Goal: Task Accomplishment & Management: Use online tool/utility

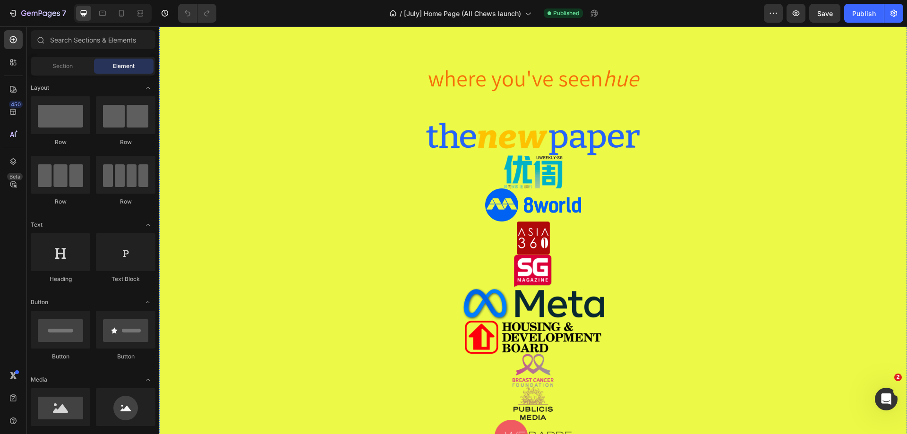
scroll to position [1614, 0]
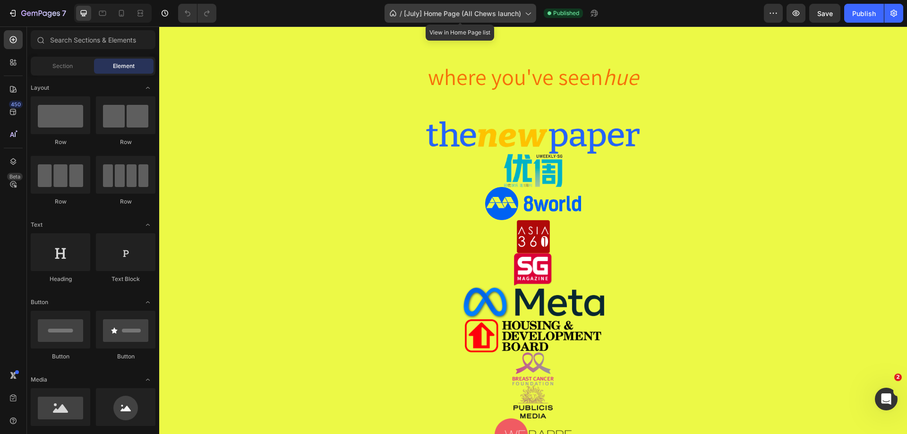
click at [471, 9] on span "[July] Home Page (All Chews launch)" at bounding box center [462, 14] width 117 height 10
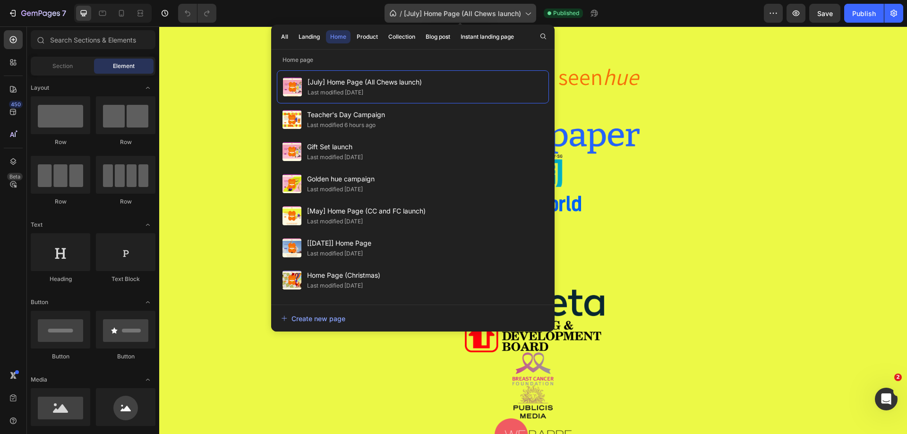
click at [471, 9] on span "[July] Home Page (All Chews launch)" at bounding box center [462, 14] width 117 height 10
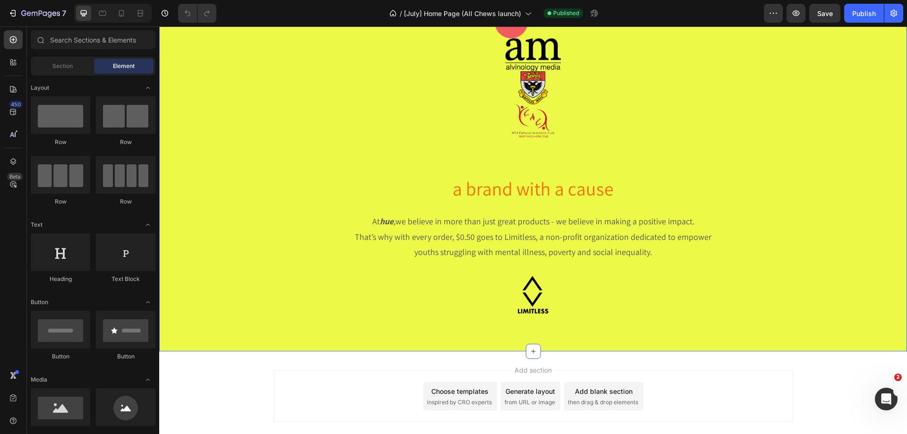
scroll to position [2081, 0]
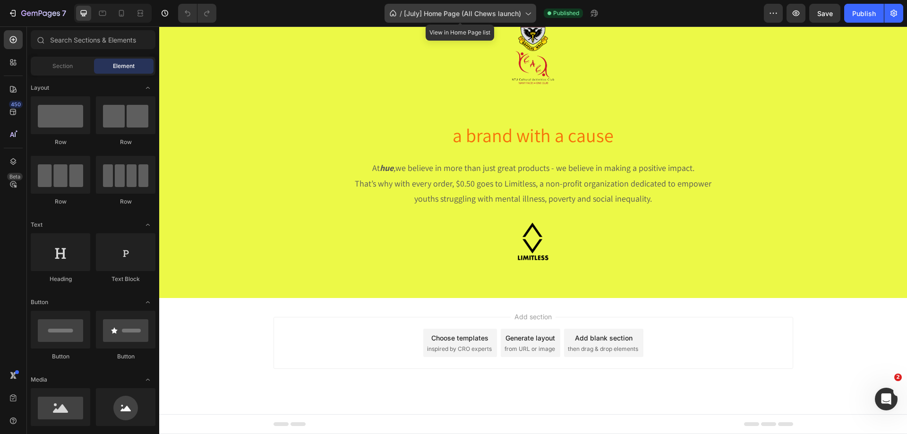
click at [445, 18] on span "[July] Home Page (All Chews launch)" at bounding box center [462, 14] width 117 height 10
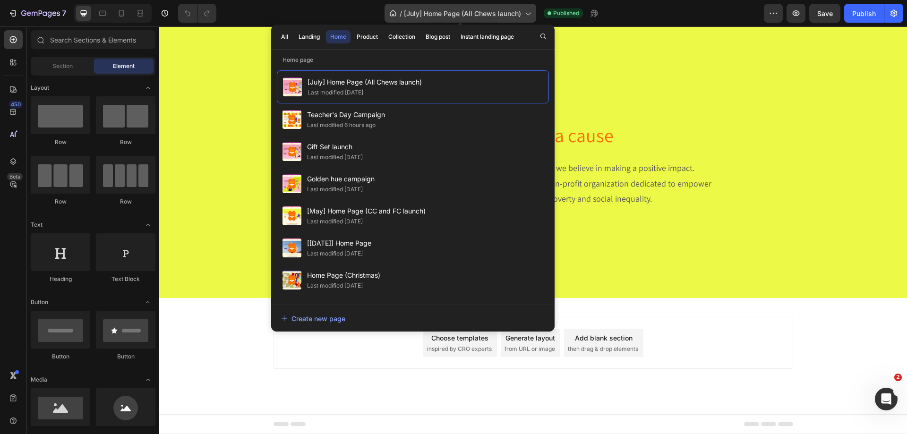
click at [445, 18] on span "[July] Home Page (All Chews launch)" at bounding box center [462, 14] width 117 height 10
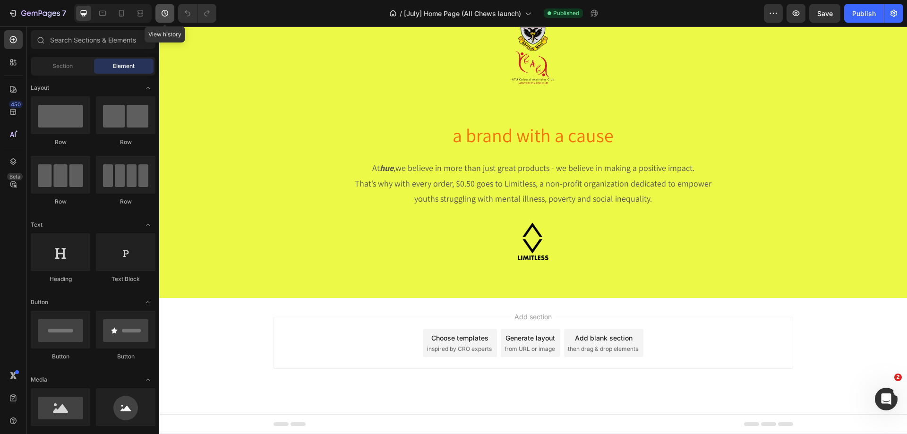
click at [166, 17] on icon "button" at bounding box center [164, 13] width 9 height 9
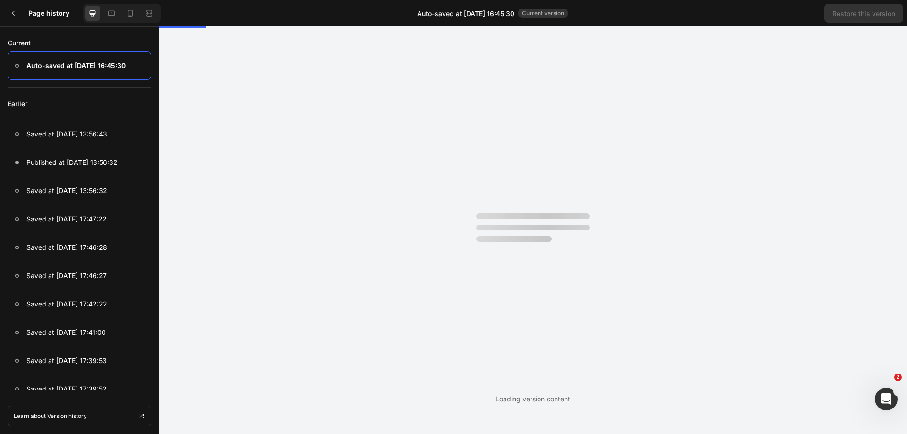
scroll to position [0, 0]
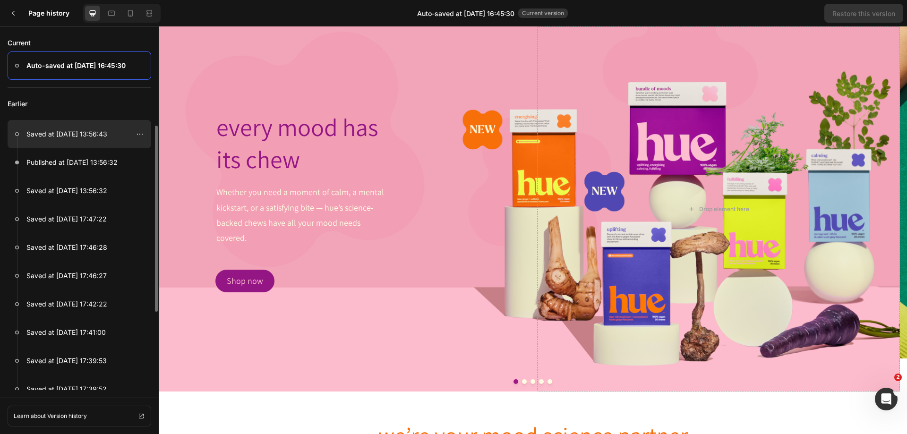
click at [92, 140] on div at bounding box center [80, 134] width 144 height 28
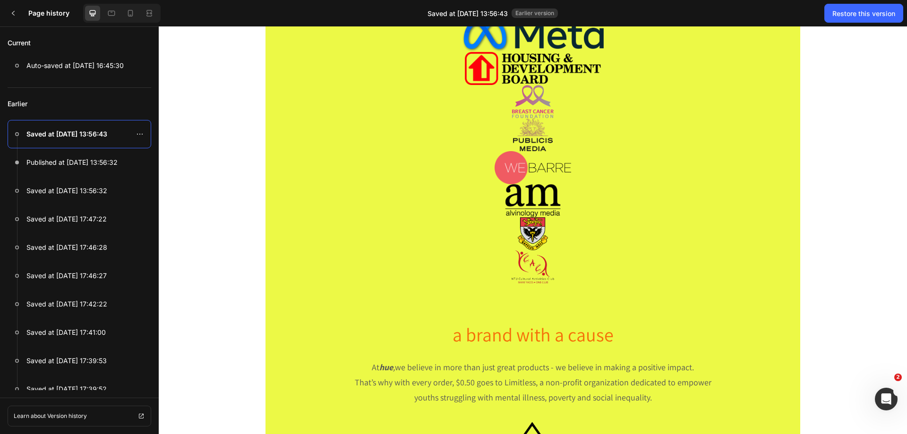
scroll to position [1838, 0]
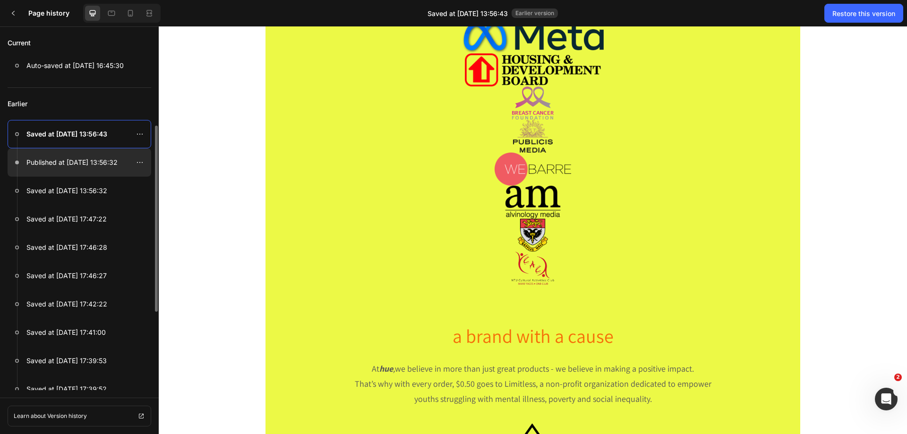
click at [103, 165] on p "Published at [DATE] 13:56:32" at bounding box center [71, 162] width 91 height 11
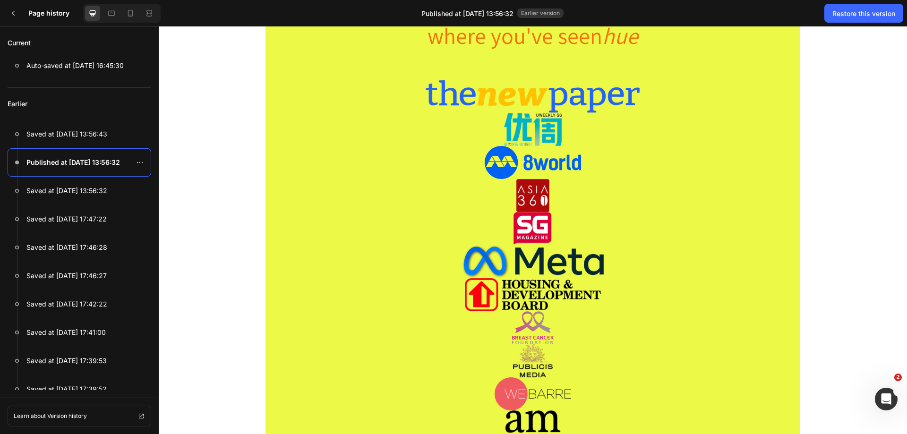
scroll to position [1624, 0]
click at [34, 54] on div at bounding box center [80, 66] width 144 height 28
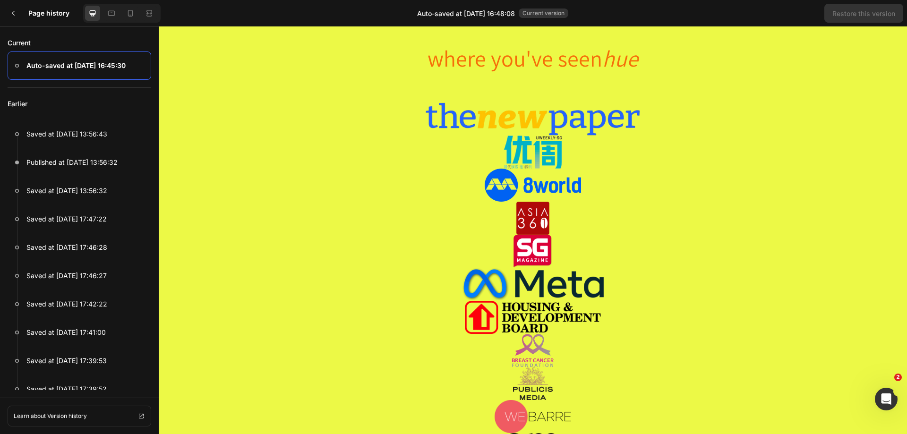
scroll to position [1616, 0]
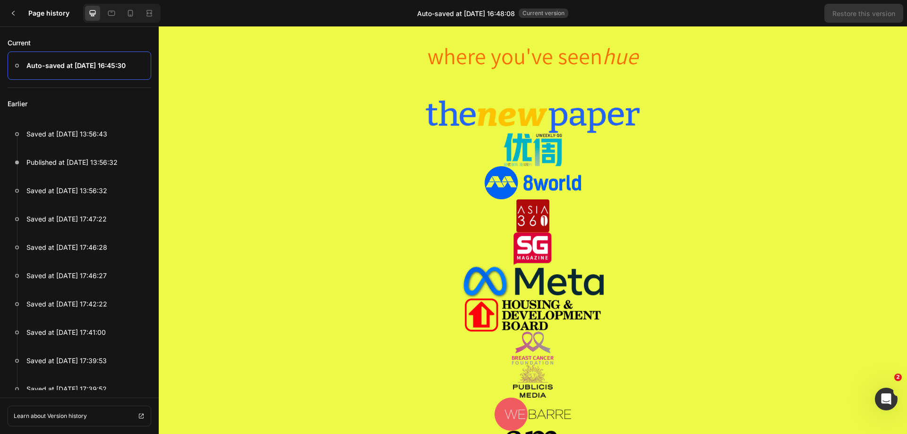
click at [370, 115] on img at bounding box center [533, 116] width 473 height 33
click at [426, 122] on img at bounding box center [533, 116] width 473 height 33
click at [9, 11] on icon at bounding box center [13, 13] width 8 height 8
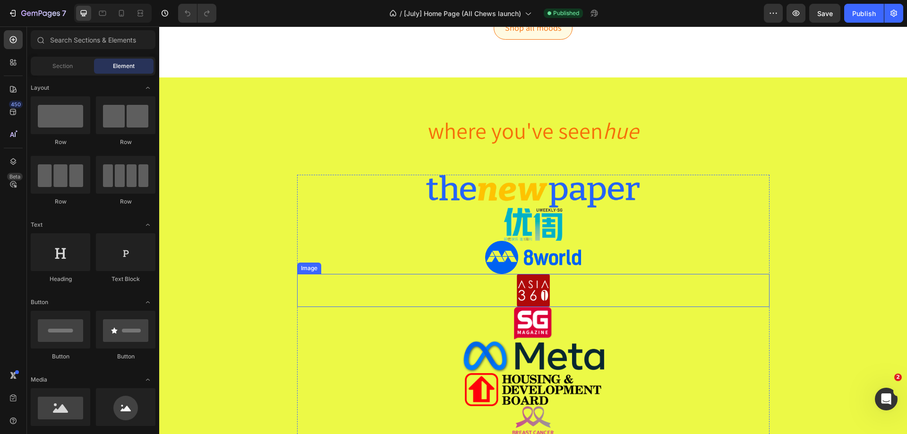
scroll to position [1558, 0]
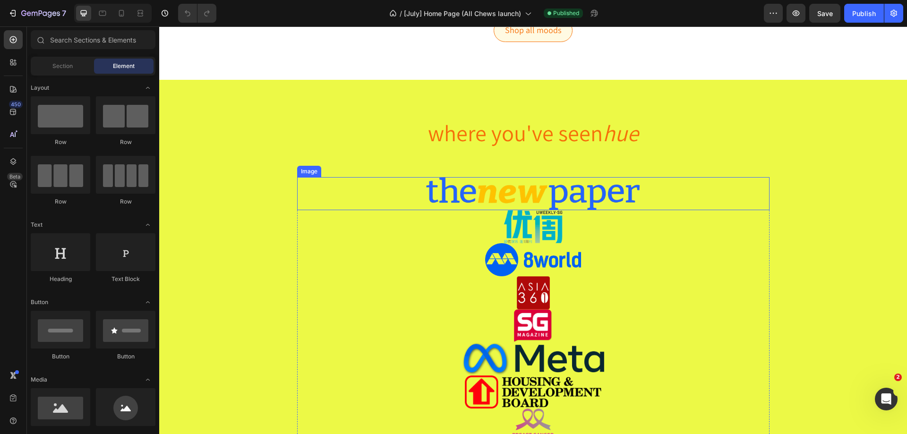
click at [305, 173] on div "Image" at bounding box center [309, 171] width 20 height 9
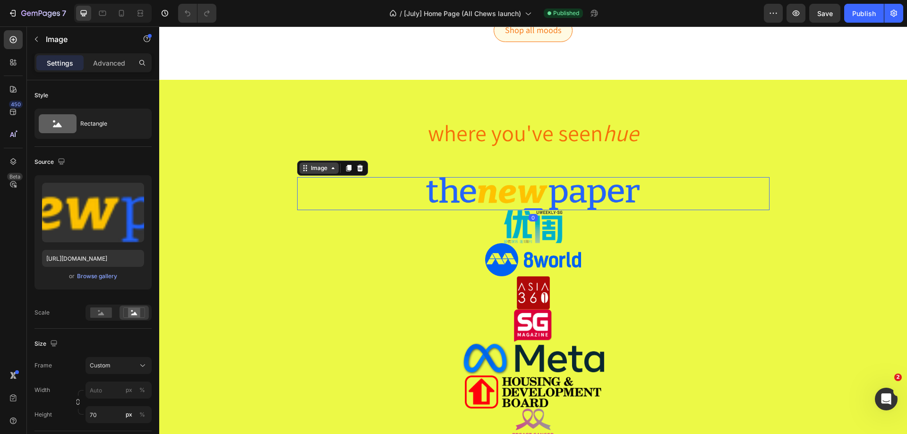
click at [305, 173] on div "Image" at bounding box center [319, 168] width 39 height 11
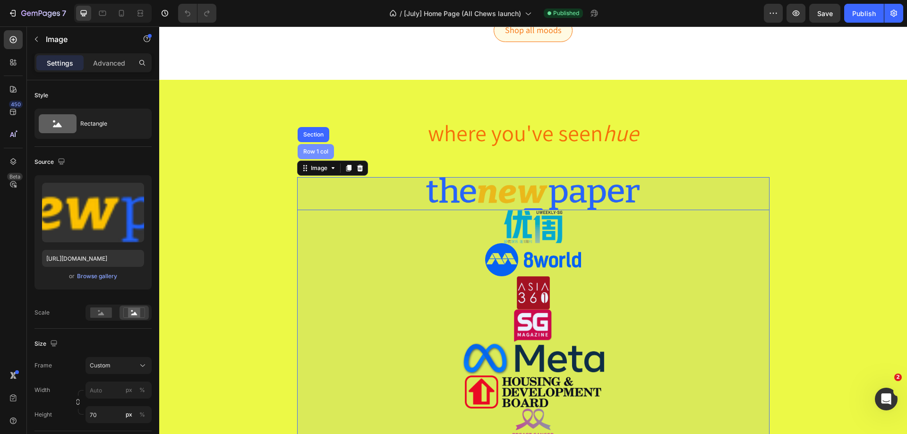
click at [313, 147] on div "Row 1 col" at bounding box center [316, 151] width 36 height 15
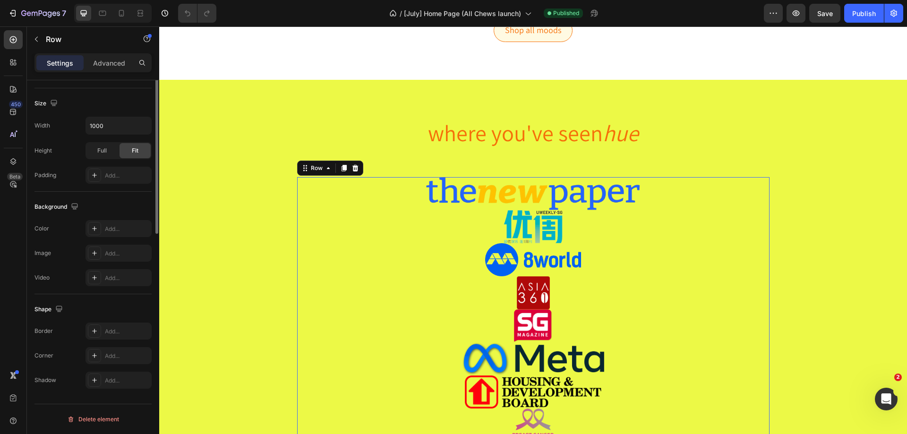
scroll to position [0, 0]
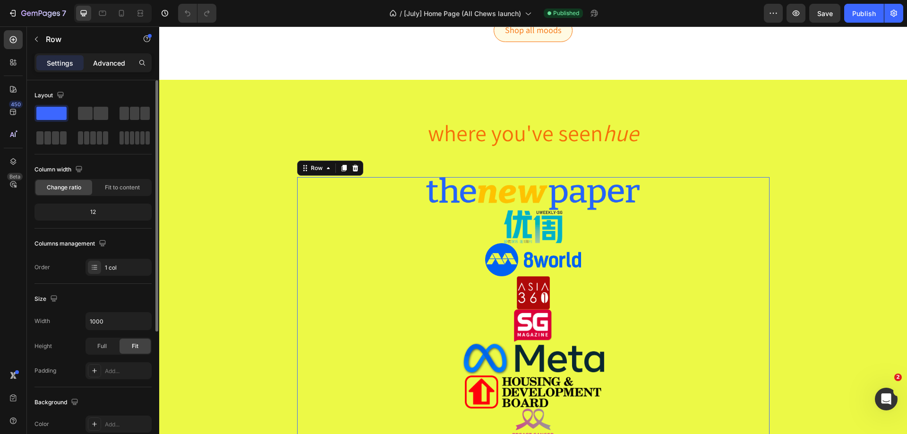
click at [101, 61] on p "Advanced" at bounding box center [109, 63] width 32 height 10
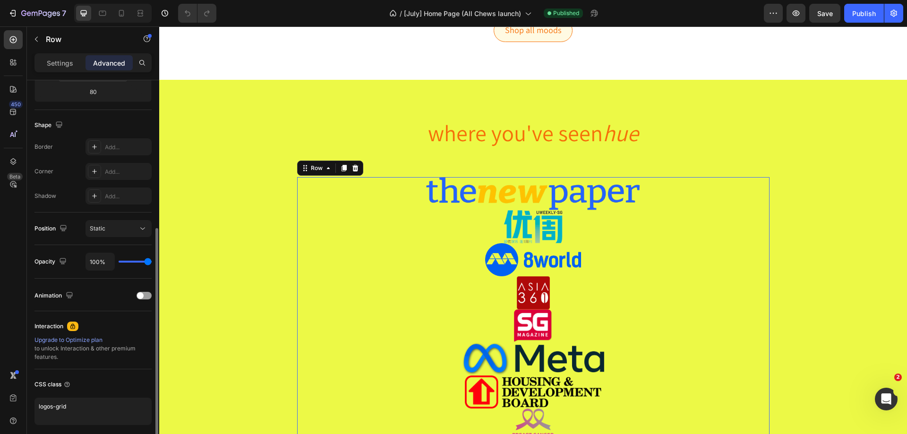
scroll to position [250, 0]
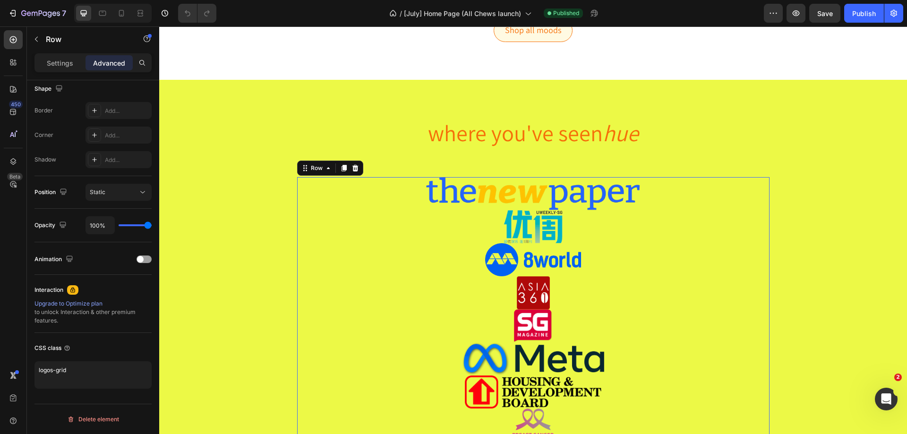
click at [55, 71] on div "Settings Advanced" at bounding box center [92, 62] width 117 height 19
click at [59, 64] on p "Settings" at bounding box center [60, 63] width 26 height 10
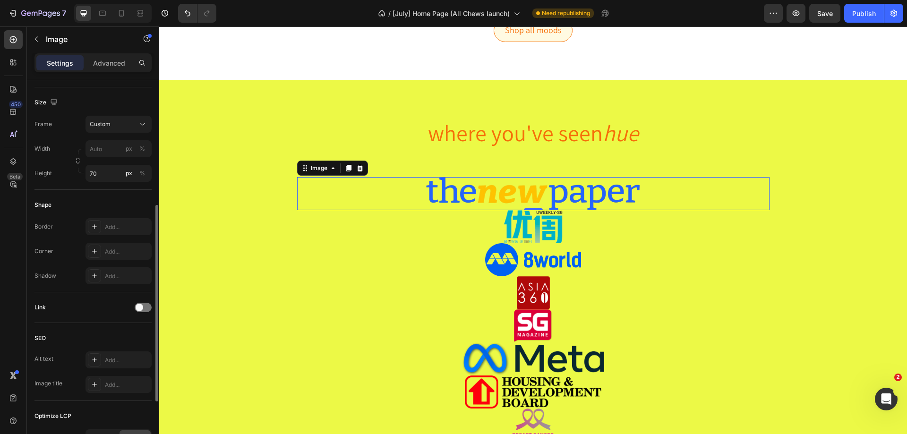
scroll to position [356, 0]
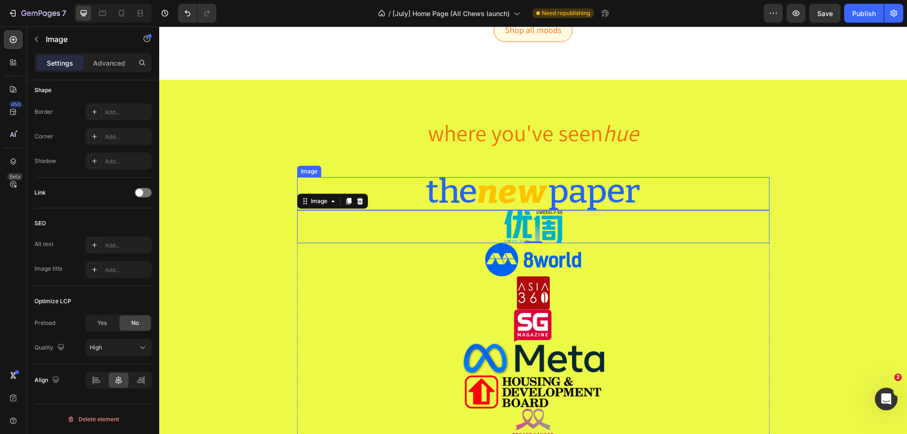
click at [306, 186] on img at bounding box center [533, 193] width 473 height 33
click at [309, 171] on div "Image" at bounding box center [319, 168] width 20 height 9
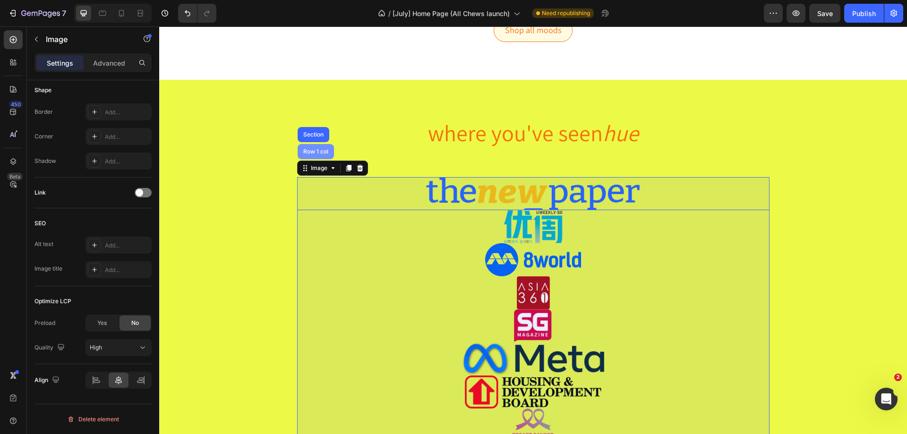
click at [309, 145] on div "Row 1 col" at bounding box center [316, 151] width 36 height 15
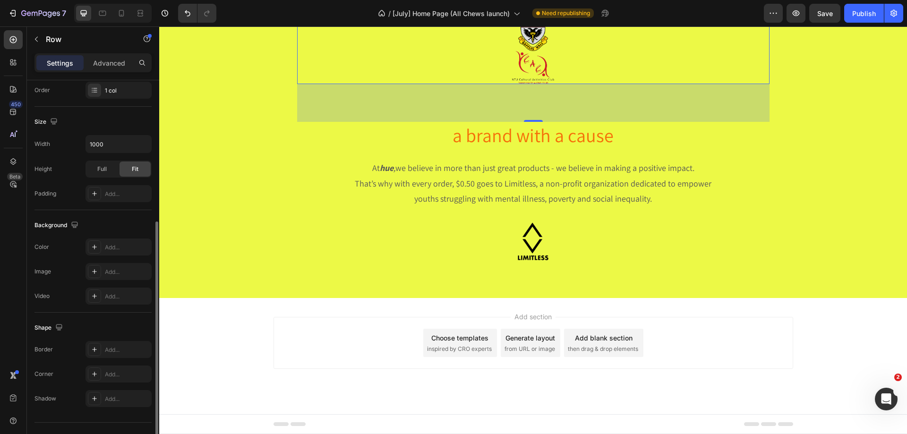
scroll to position [196, 0]
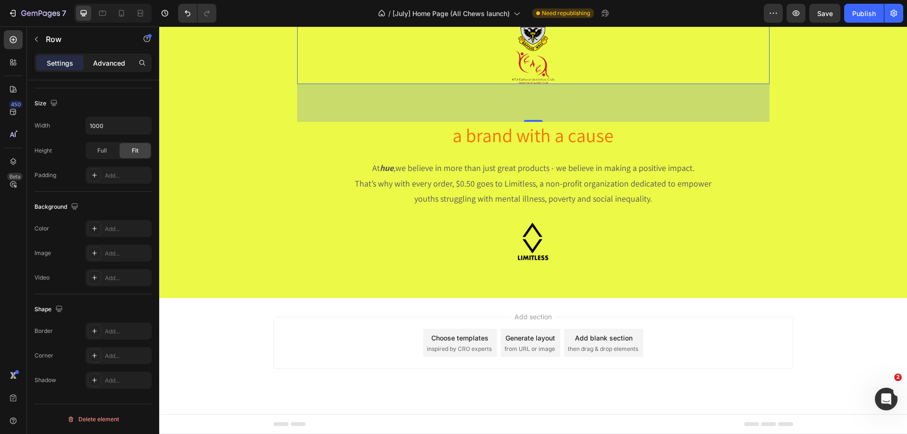
click at [99, 59] on p "Advanced" at bounding box center [109, 63] width 32 height 10
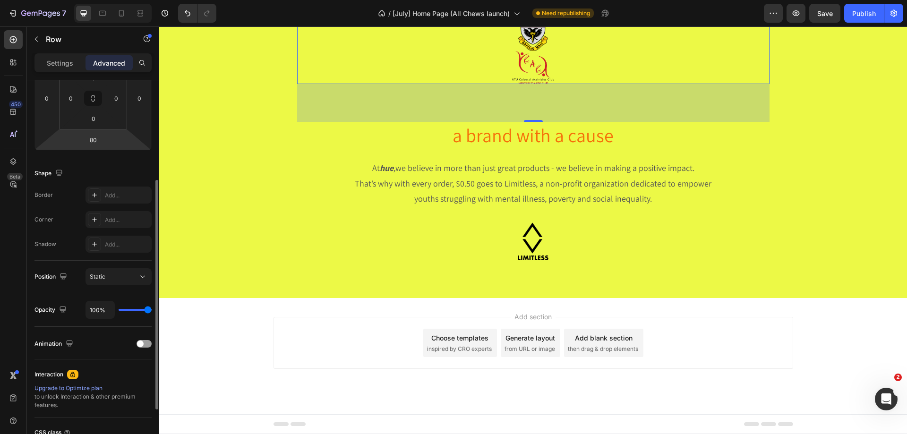
scroll to position [250, 0]
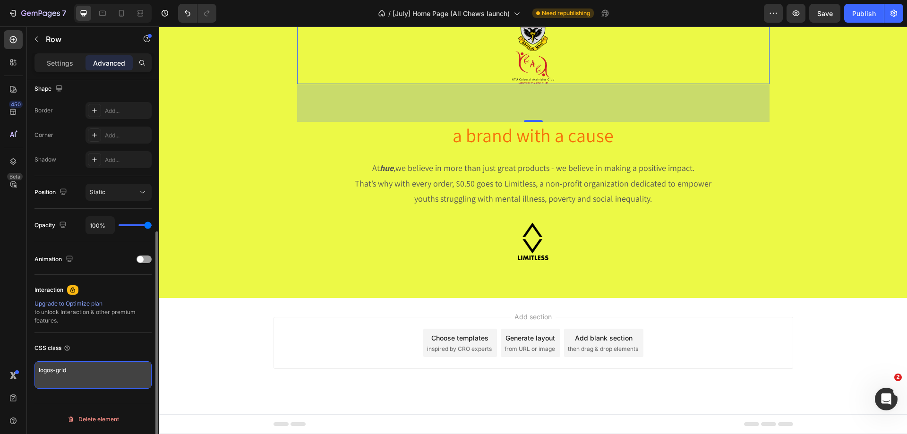
click at [61, 372] on textarea "logos-grid" at bounding box center [92, 375] width 117 height 27
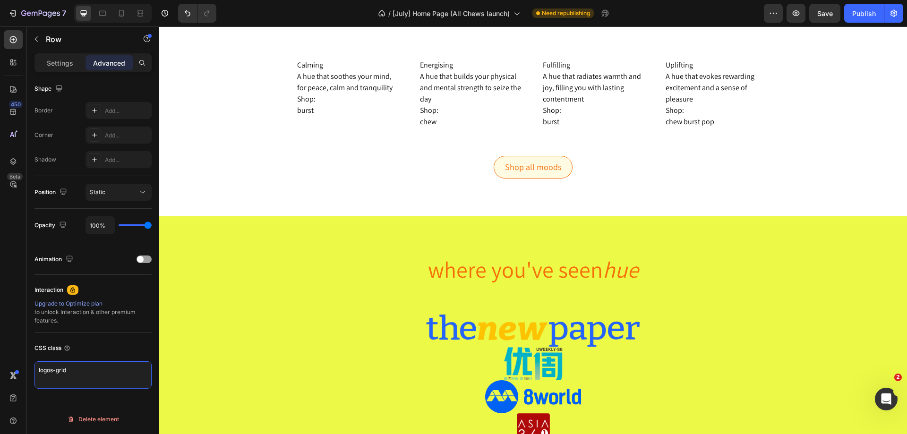
scroll to position [1142, 0]
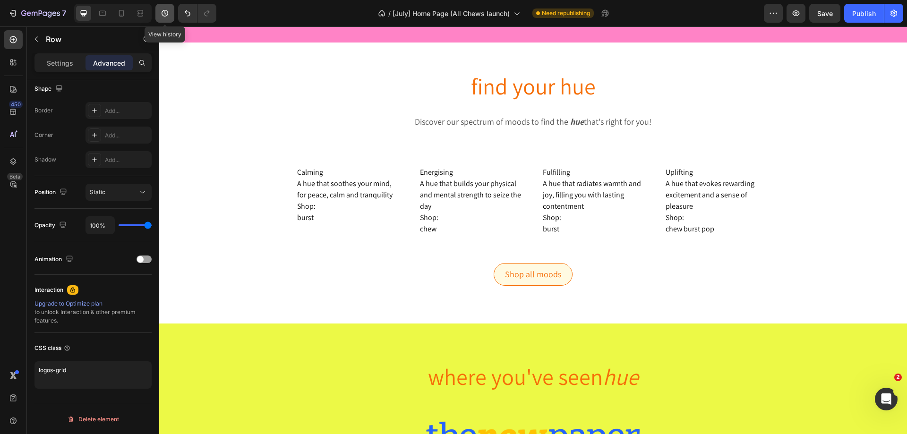
click at [165, 17] on icon "button" at bounding box center [164, 13] width 9 height 9
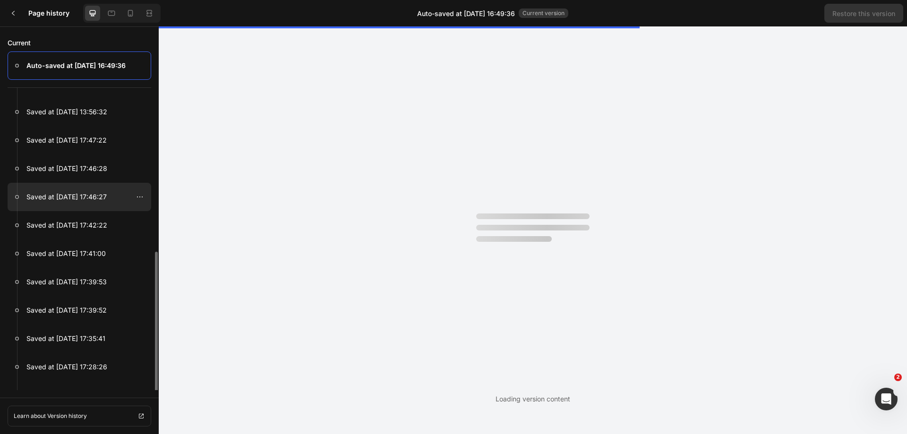
scroll to position [127, 0]
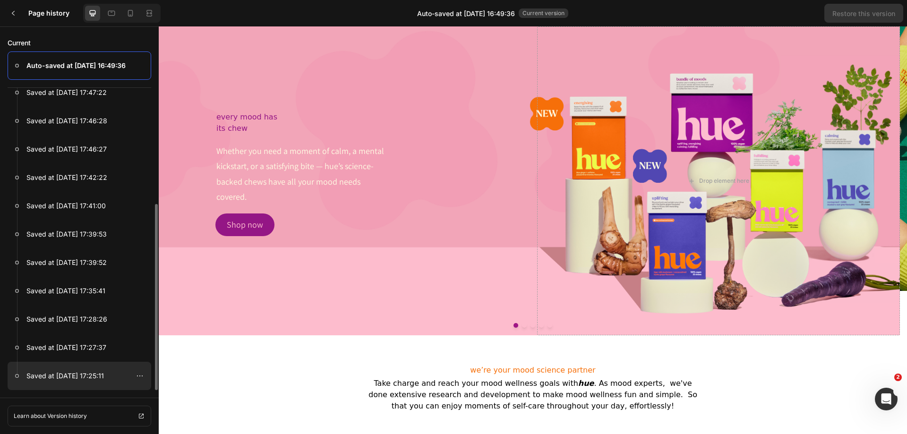
click at [76, 380] on p "Saved at [DATE] 17:25:11" at bounding box center [65, 376] width 78 height 11
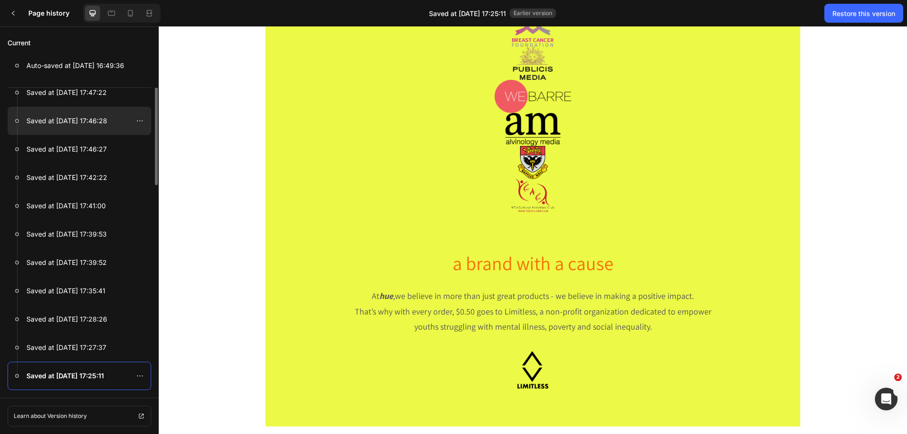
scroll to position [0, 0]
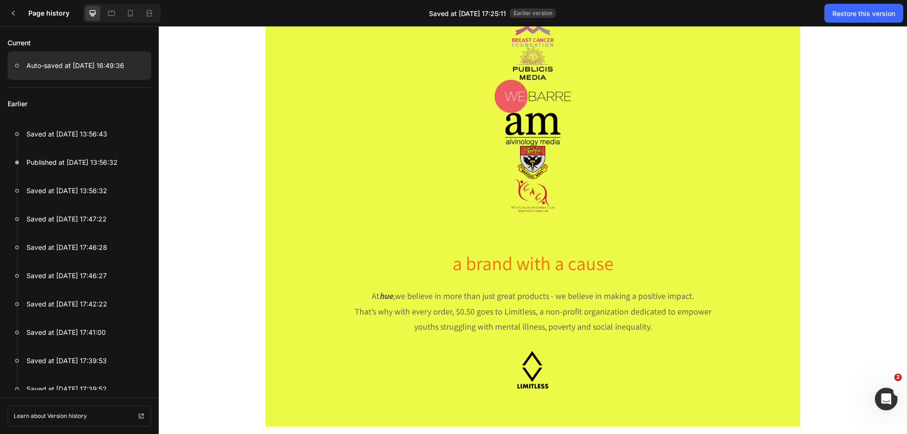
click at [49, 67] on p "Auto-saved at [DATE] 16:49:36" at bounding box center [75, 65] width 98 height 11
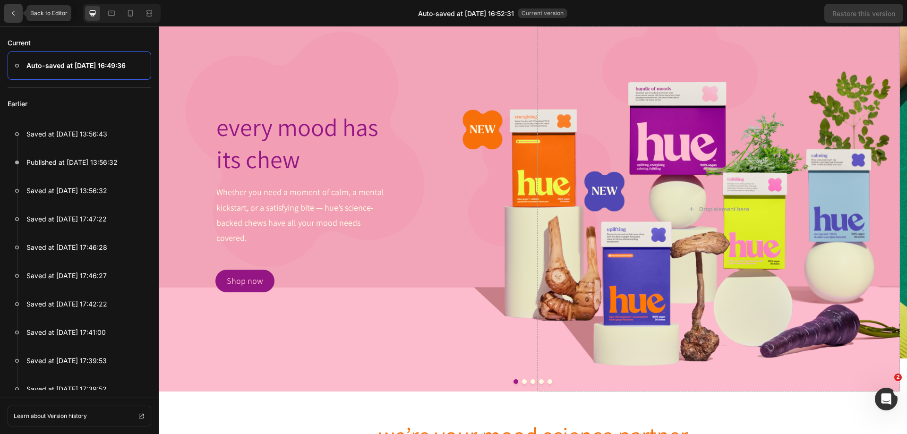
click at [15, 9] on div at bounding box center [13, 13] width 19 height 19
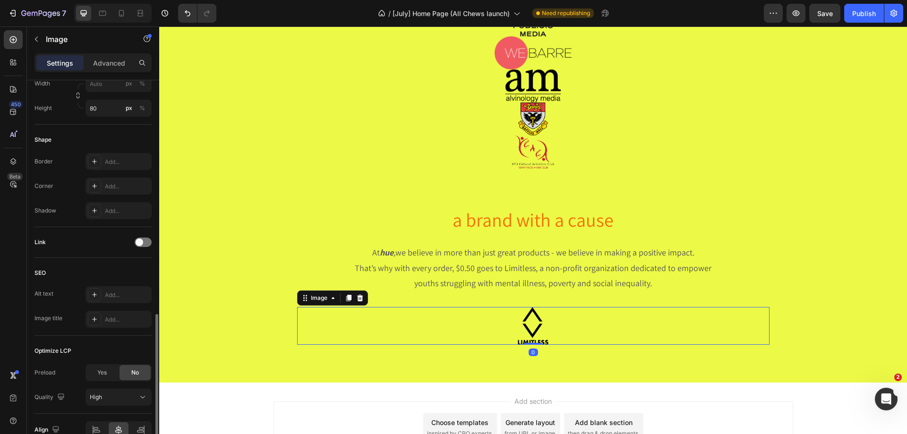
scroll to position [356, 0]
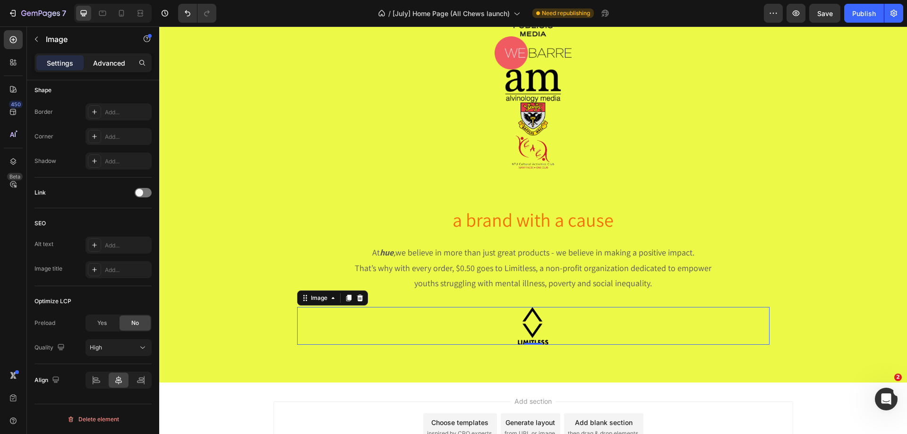
click at [111, 65] on p "Advanced" at bounding box center [109, 63] width 32 height 10
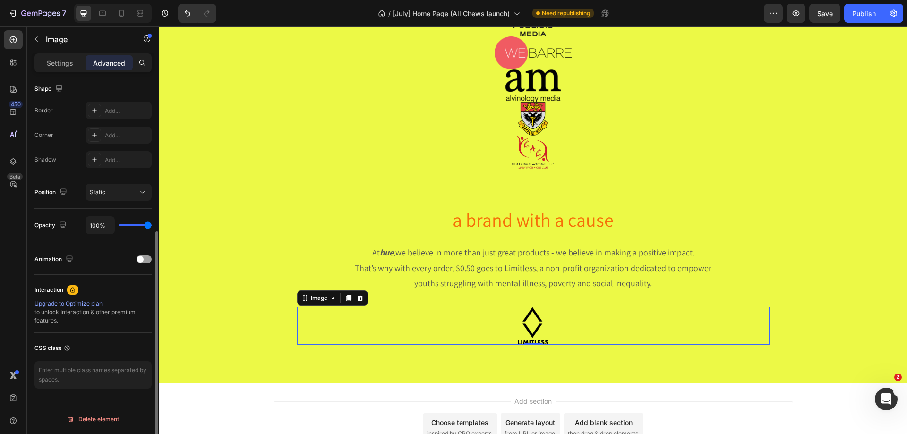
scroll to position [250, 0]
click at [322, 297] on div "Image" at bounding box center [319, 298] width 20 height 9
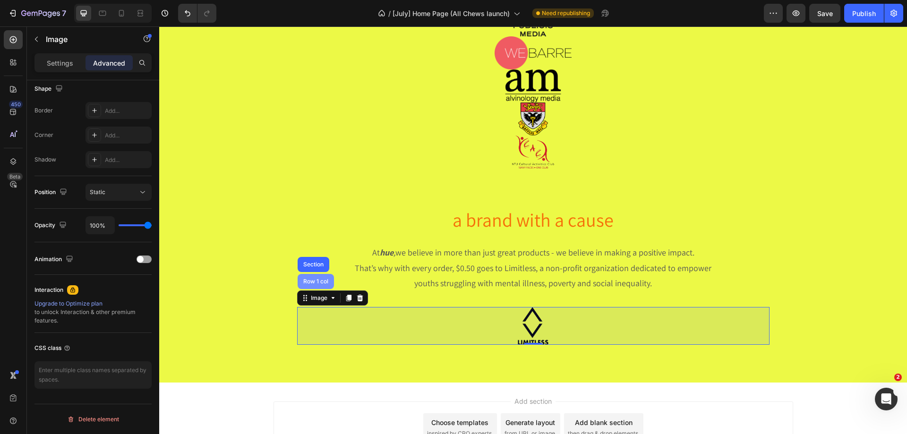
click at [311, 280] on div "Row 1 col" at bounding box center [316, 282] width 29 height 6
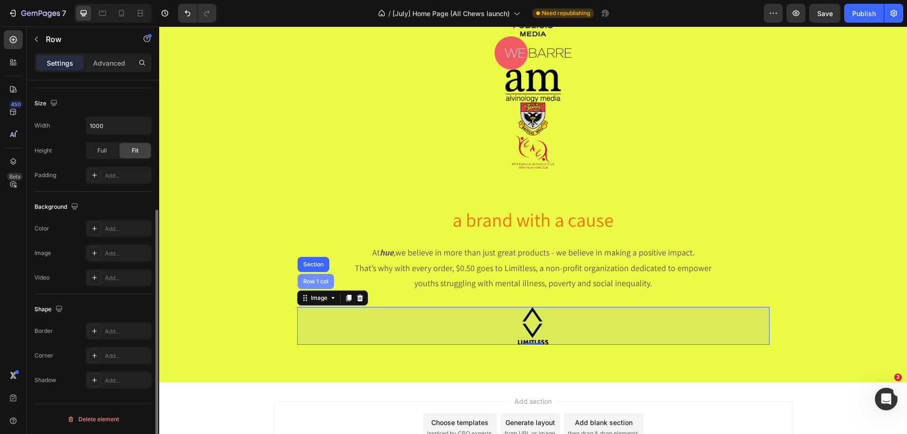
scroll to position [0, 0]
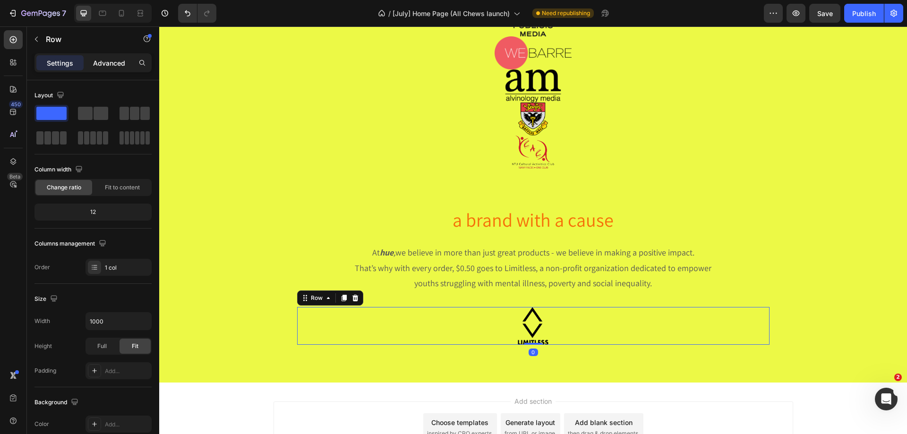
click at [110, 69] on div "Advanced" at bounding box center [109, 62] width 47 height 15
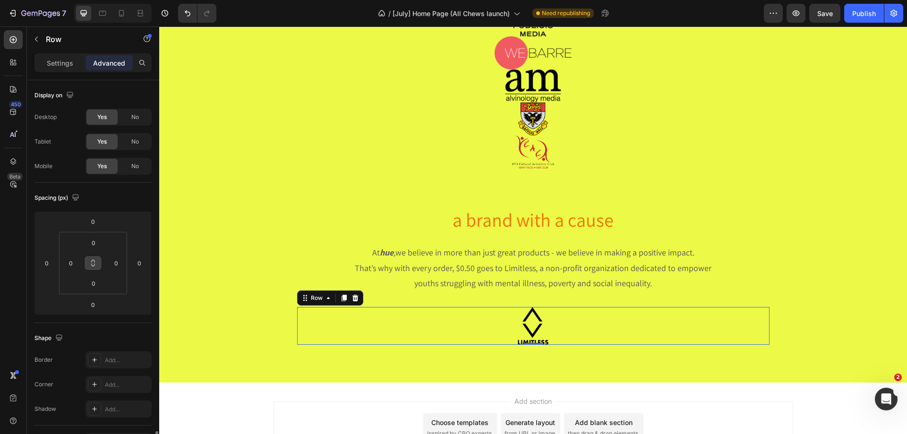
scroll to position [250, 0]
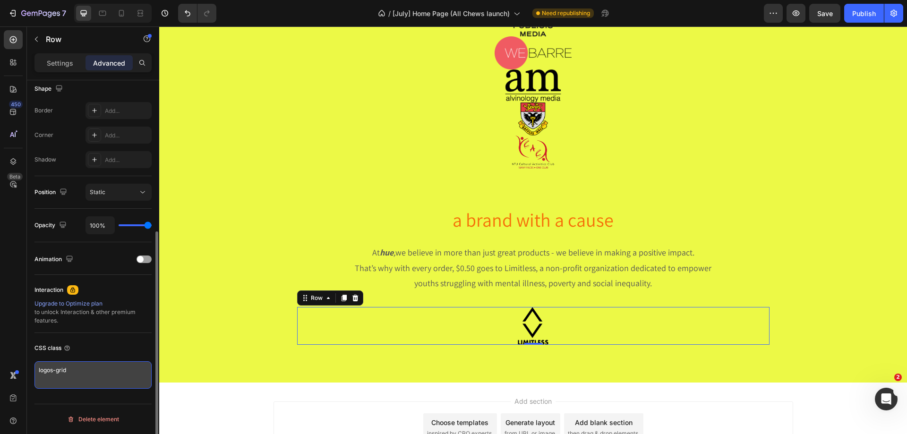
click at [66, 370] on textarea "logos-grid" at bounding box center [92, 375] width 117 height 27
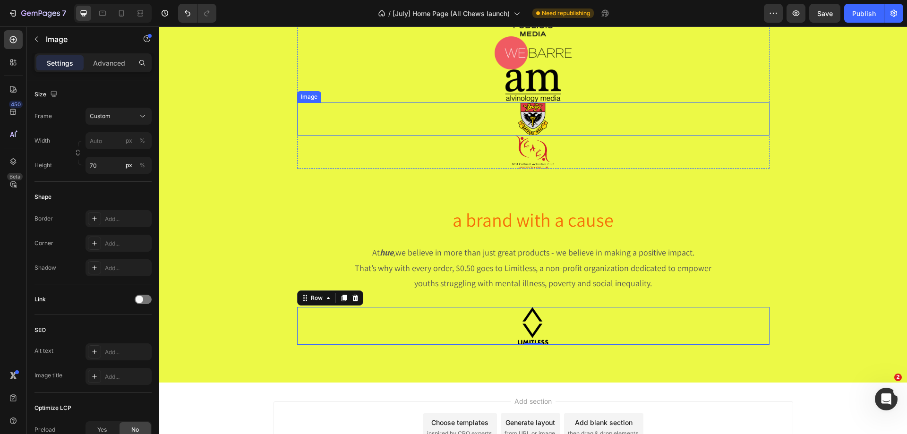
click at [431, 122] on img at bounding box center [533, 119] width 473 height 33
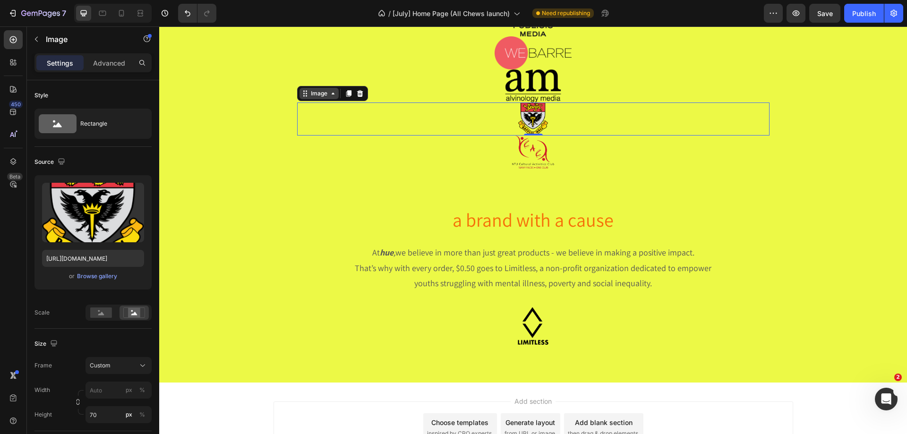
click at [311, 99] on div "Image" at bounding box center [319, 93] width 39 height 11
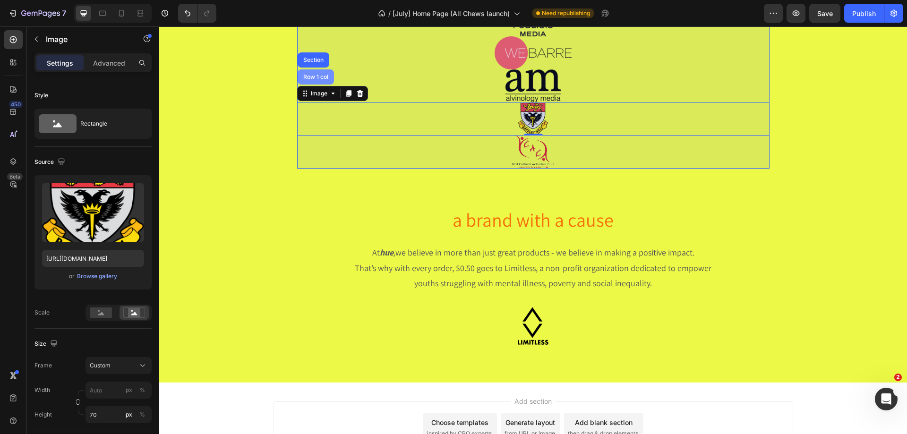
click at [308, 82] on div "Row 1 col" at bounding box center [316, 76] width 36 height 15
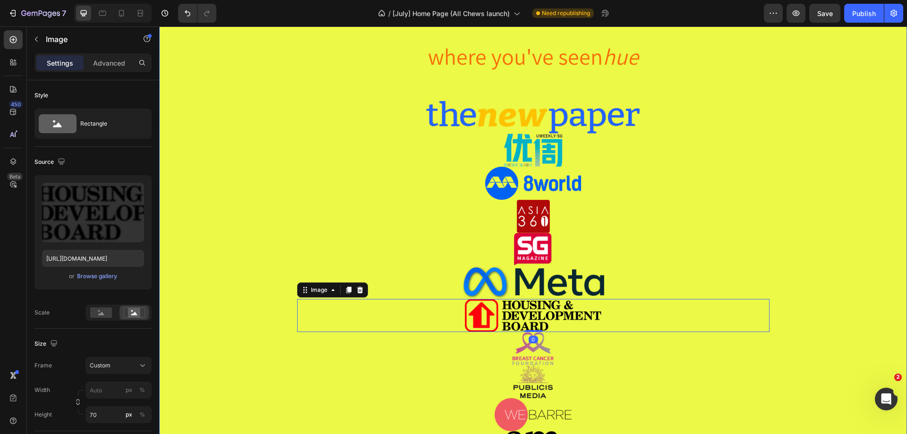
scroll to position [1597, 0]
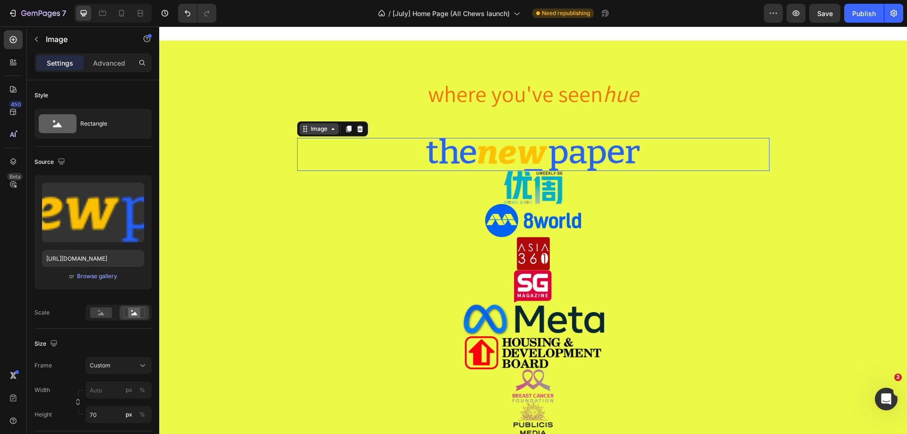
click at [311, 131] on div "Image" at bounding box center [319, 129] width 20 height 9
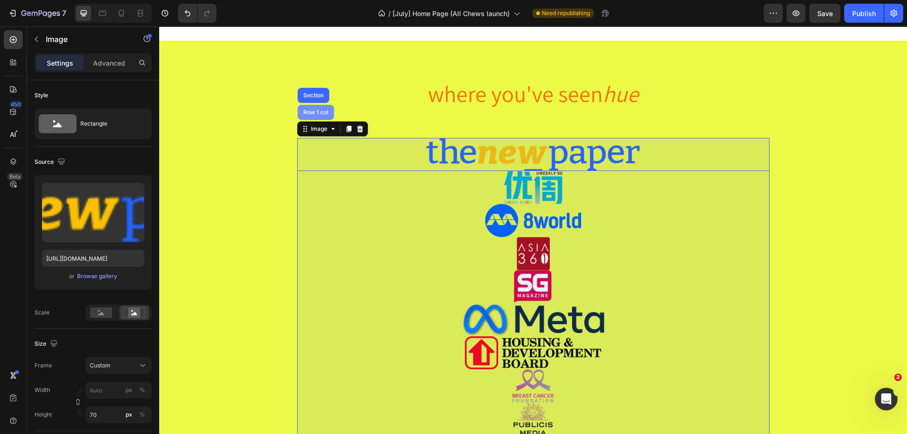
click at [316, 112] on div "Row 1 col" at bounding box center [316, 113] width 29 height 6
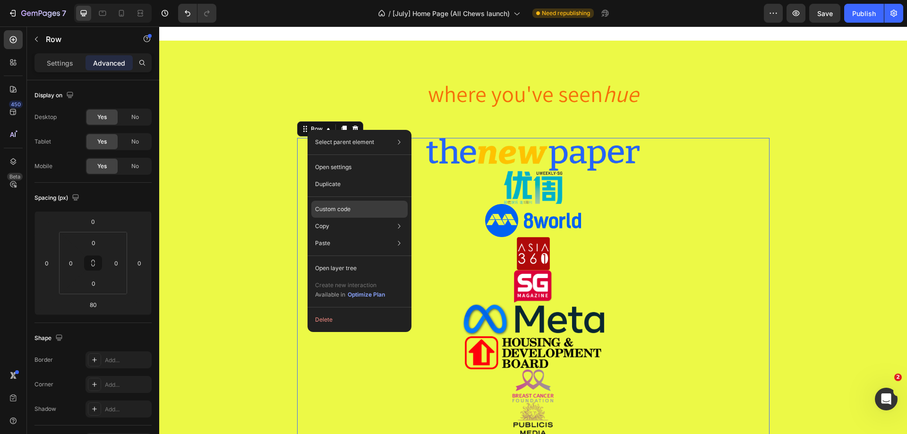
click at [333, 206] on p "Custom code" at bounding box center [332, 209] width 35 height 9
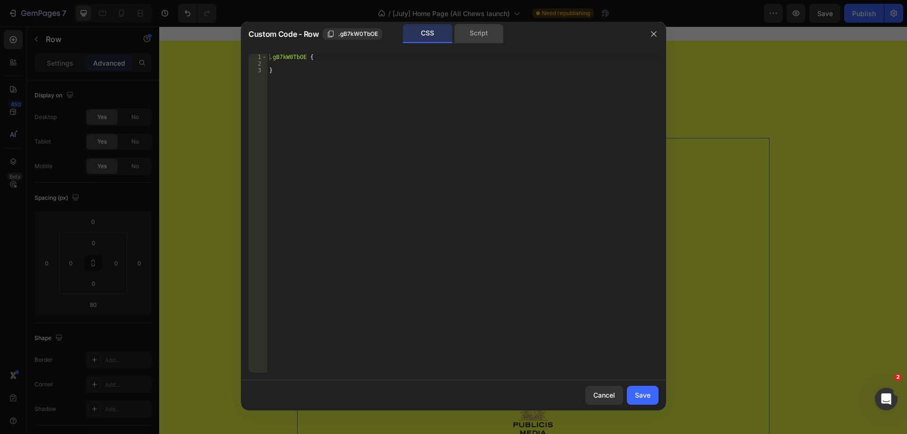
click at [478, 30] on div "Script" at bounding box center [479, 33] width 50 height 19
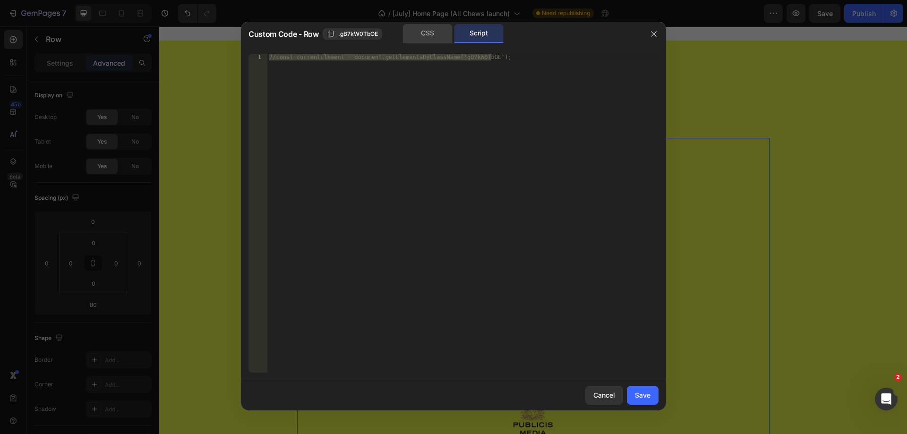
click at [444, 31] on div "CSS" at bounding box center [428, 33] width 50 height 19
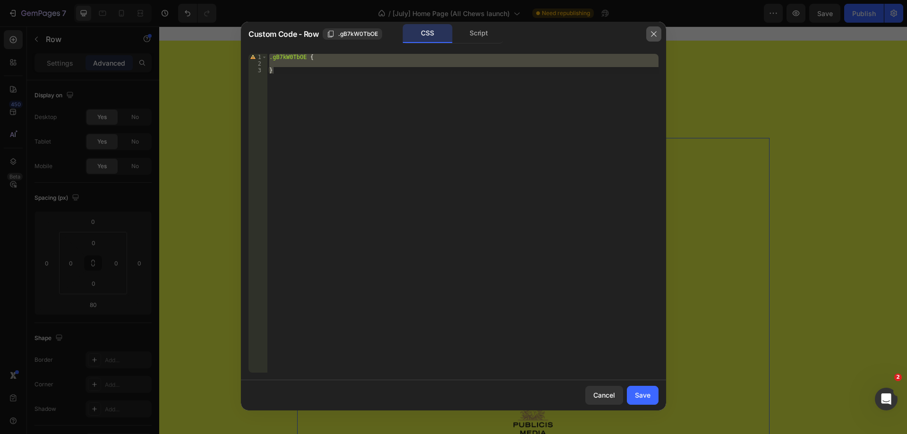
click at [657, 32] on icon "button" at bounding box center [654, 34] width 8 height 8
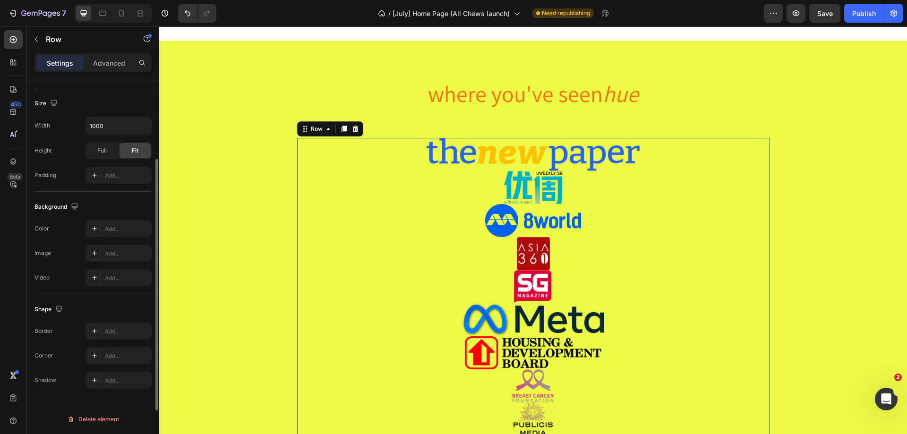
scroll to position [0, 0]
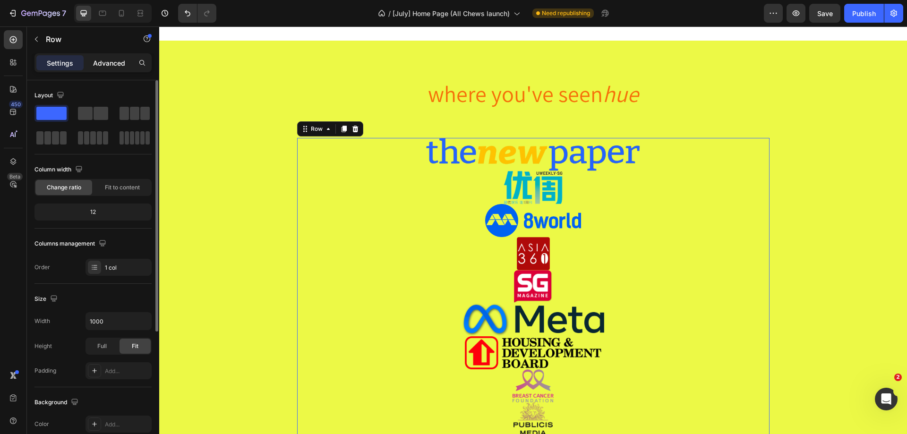
click at [106, 67] on p "Advanced" at bounding box center [109, 63] width 32 height 10
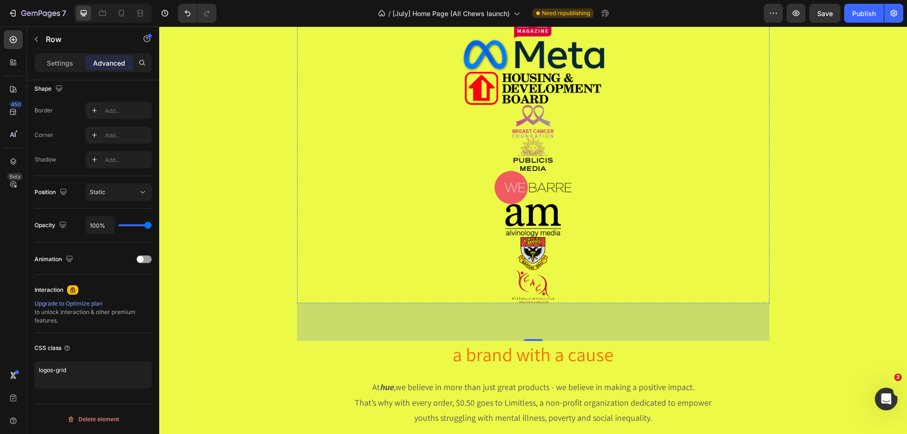
scroll to position [2081, 0]
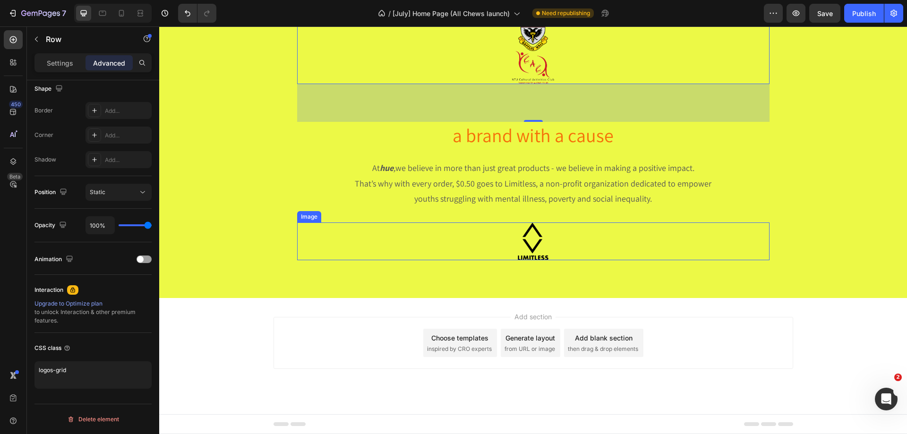
click at [580, 246] on img at bounding box center [533, 242] width 473 height 38
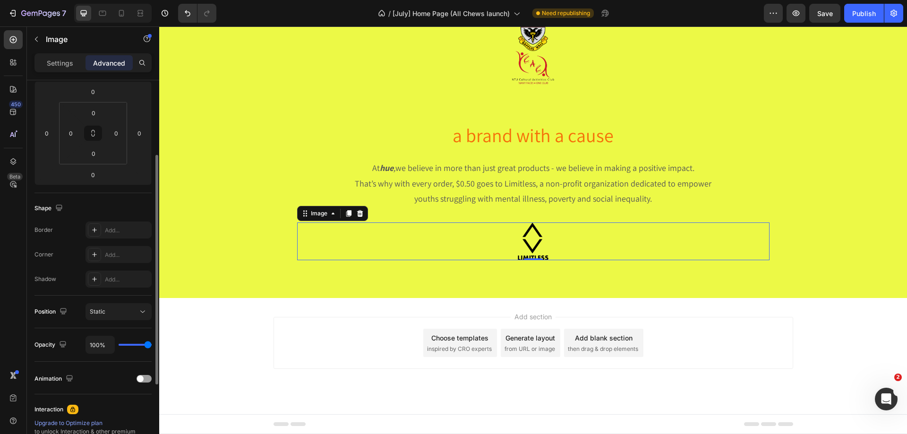
scroll to position [128, 0]
click at [329, 214] on icon at bounding box center [333, 214] width 8 height 8
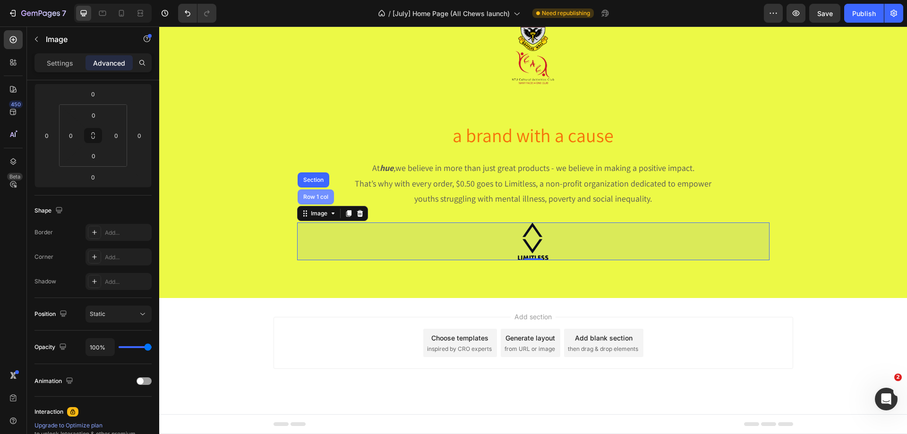
click at [316, 200] on div "Row 1 col" at bounding box center [316, 197] width 29 height 6
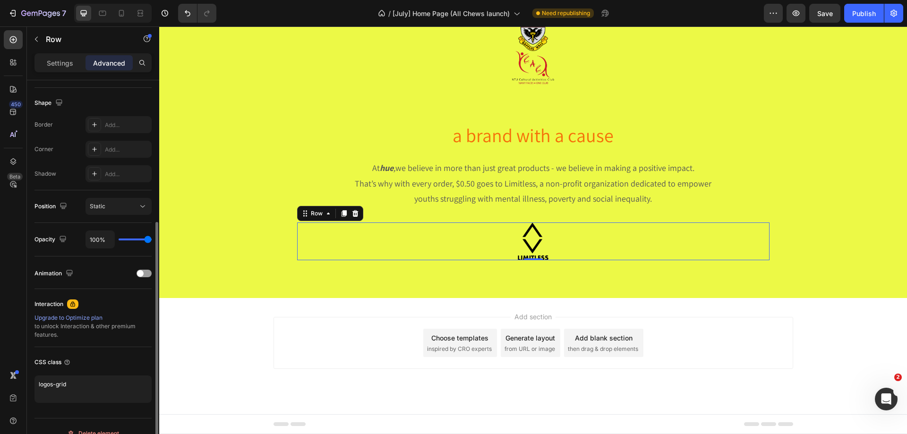
scroll to position [236, 0]
click at [74, 401] on textarea "logos-grid" at bounding box center [92, 388] width 117 height 27
type textarea "l"
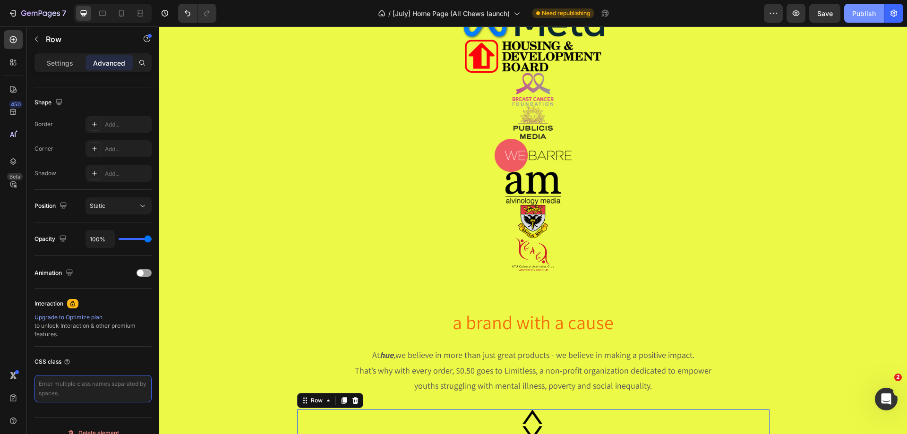
scroll to position [1894, 0]
click at [854, 11] on div "Publish" at bounding box center [865, 14] width 24 height 10
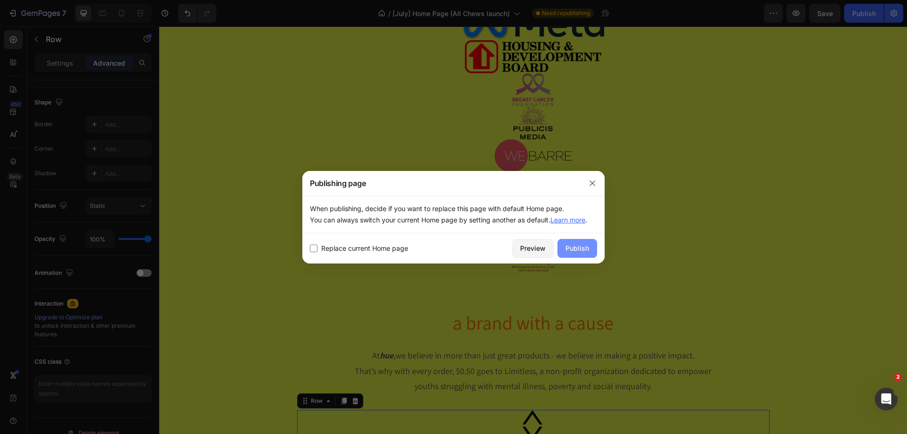
click at [576, 250] on div "Publish" at bounding box center [578, 248] width 24 height 10
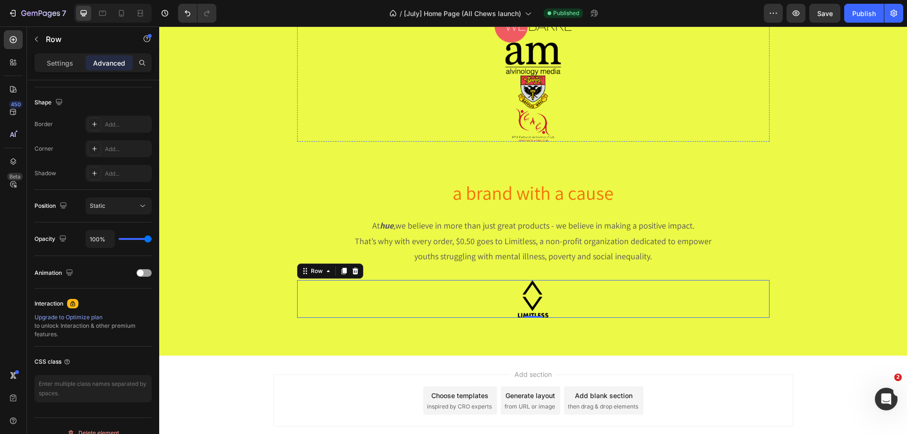
scroll to position [2024, 0]
click at [359, 302] on img at bounding box center [533, 299] width 473 height 38
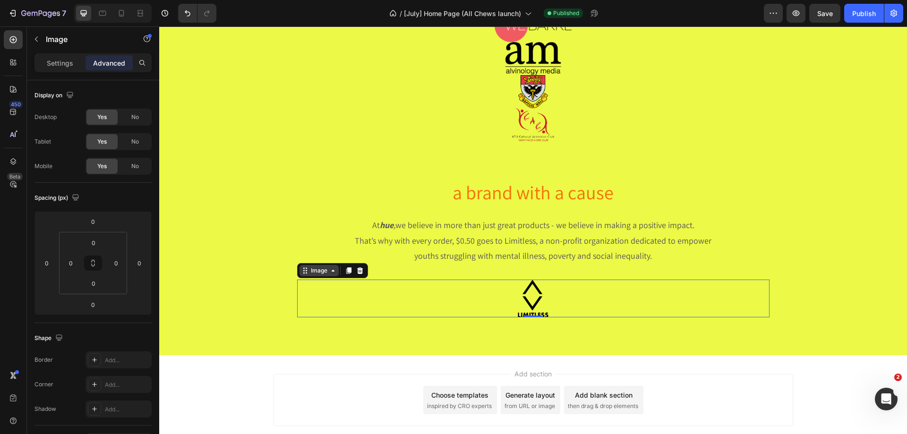
click at [309, 271] on div "Image" at bounding box center [319, 271] width 20 height 9
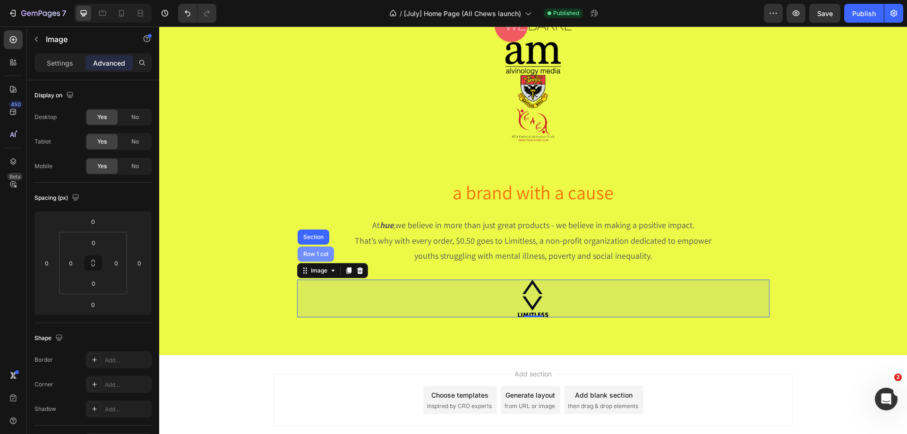
click at [312, 256] on div "Row 1 col" at bounding box center [316, 254] width 29 height 6
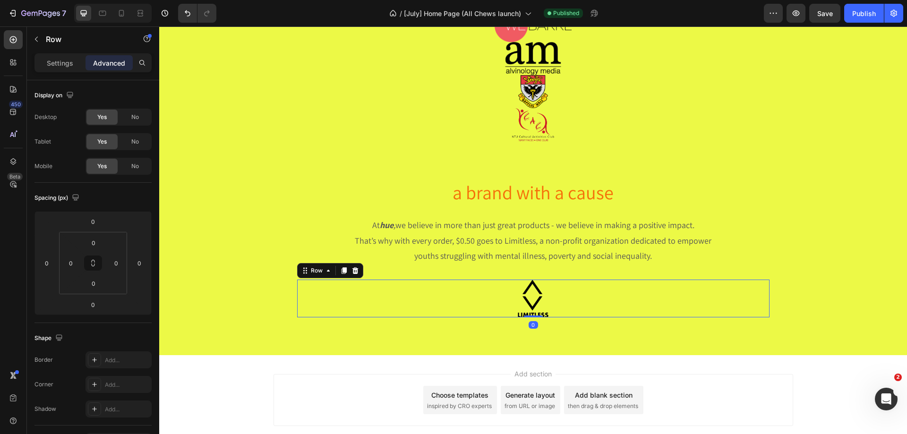
scroll to position [250, 0]
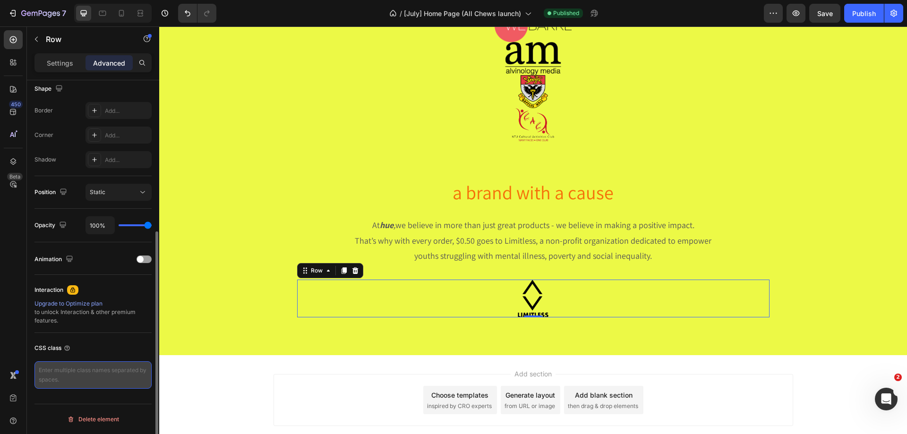
click at [75, 368] on textarea at bounding box center [92, 375] width 117 height 27
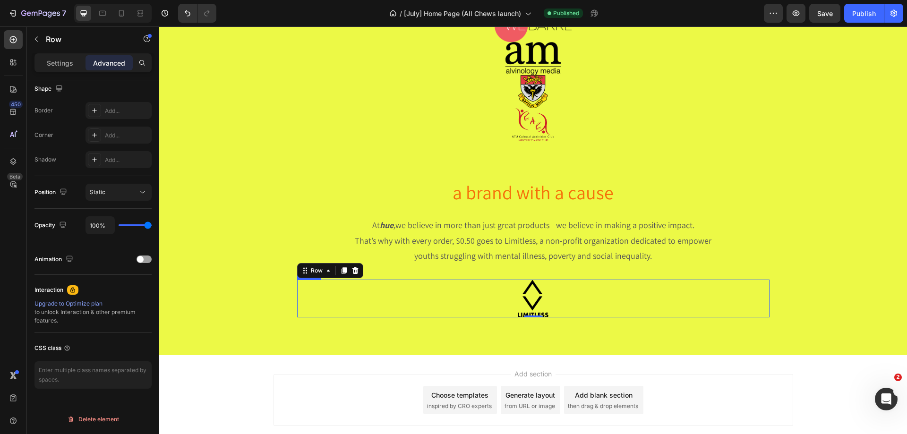
click at [425, 300] on img at bounding box center [533, 299] width 473 height 38
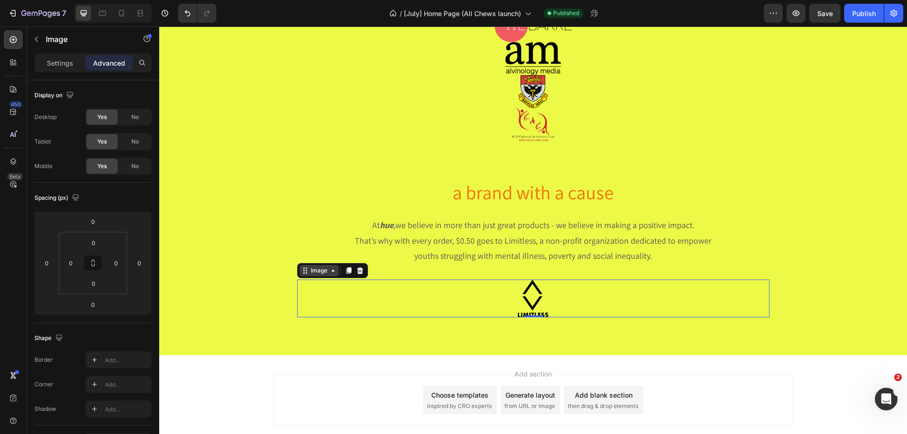
click at [329, 273] on icon at bounding box center [333, 271] width 8 height 8
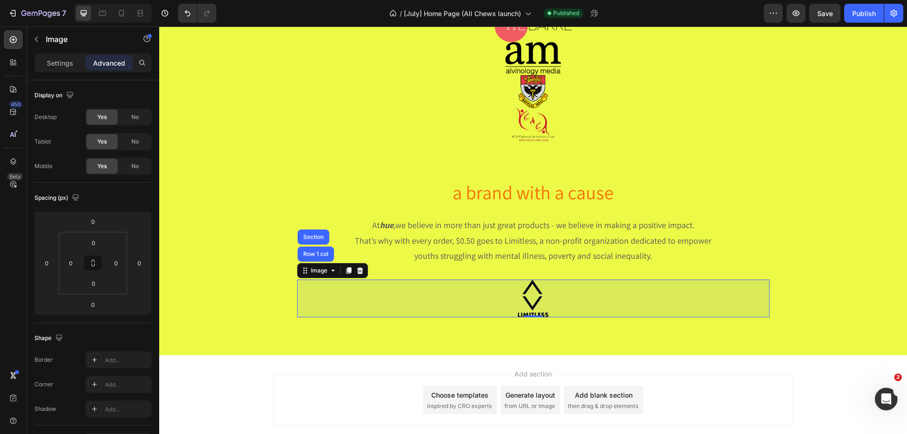
click at [311, 261] on div "Row 1 col" at bounding box center [316, 254] width 36 height 15
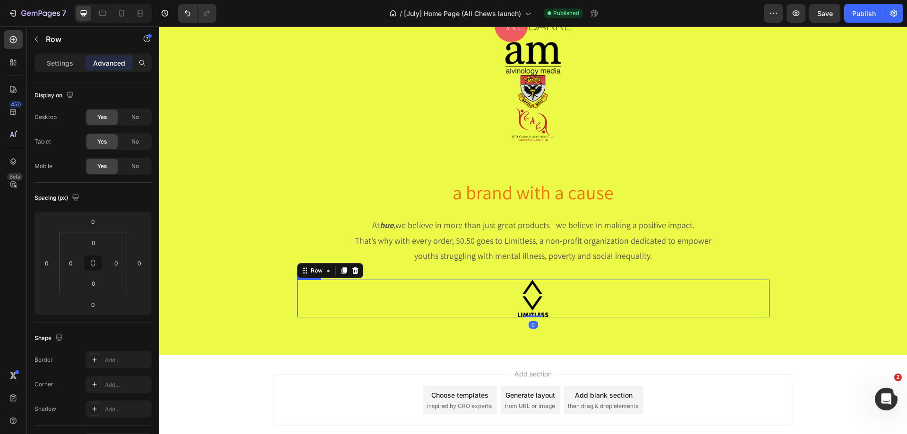
click at [519, 291] on img at bounding box center [533, 299] width 473 height 38
click at [114, 56] on div "Advanced" at bounding box center [109, 62] width 47 height 15
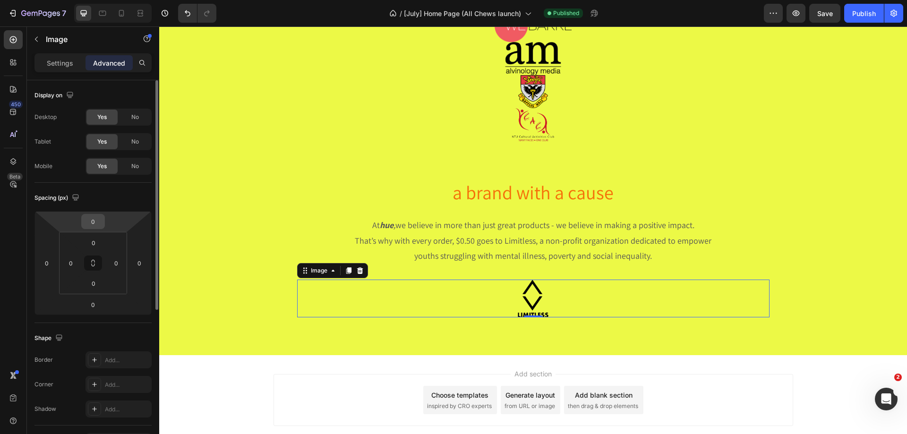
scroll to position [250, 0]
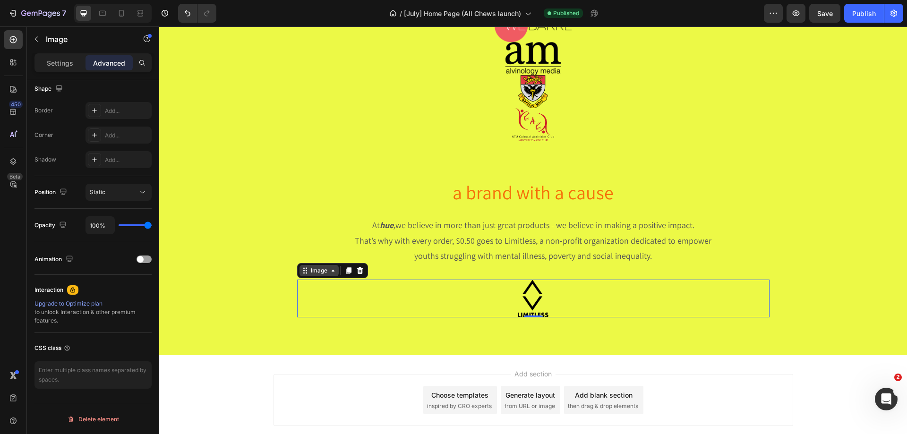
click at [309, 272] on div "Image" at bounding box center [319, 271] width 20 height 9
click at [309, 271] on div "Image" at bounding box center [319, 271] width 20 height 9
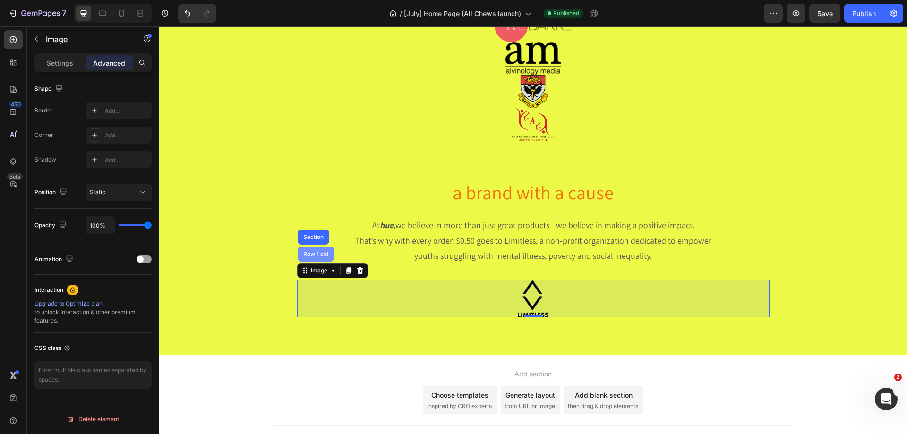
click at [308, 258] on div "Row 1 col" at bounding box center [316, 254] width 36 height 15
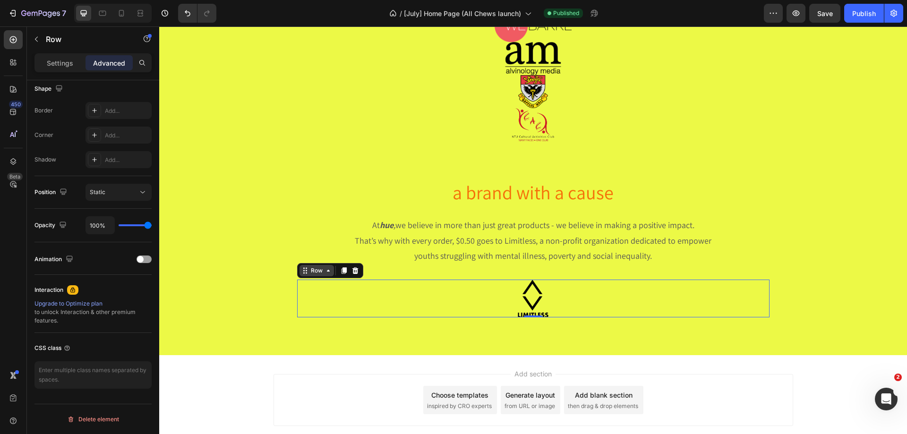
click at [306, 276] on div "Row" at bounding box center [317, 270] width 34 height 11
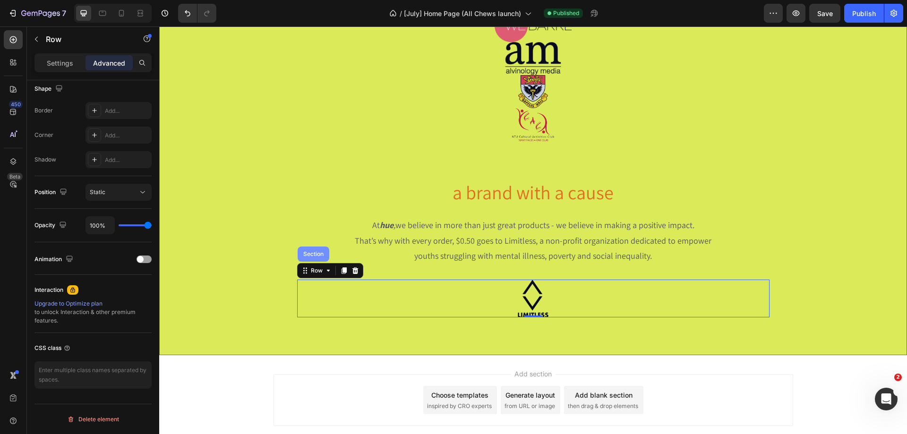
click at [313, 259] on div "Section" at bounding box center [314, 254] width 32 height 15
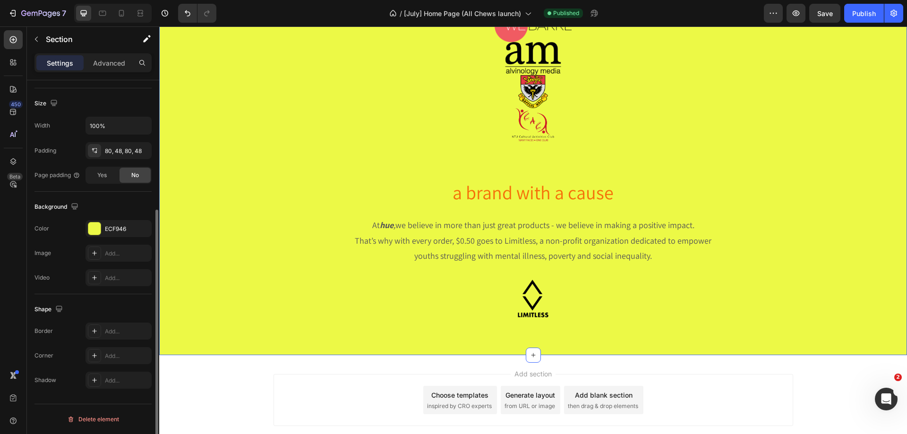
scroll to position [0, 0]
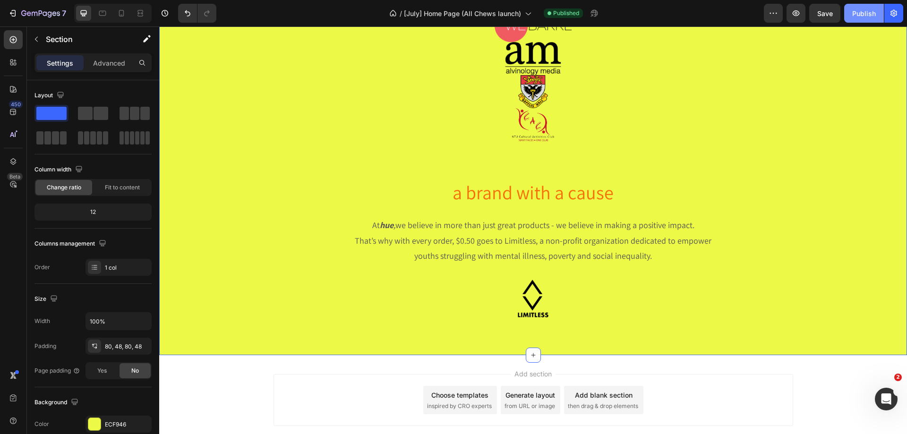
click at [872, 21] on button "Publish" at bounding box center [864, 13] width 40 height 19
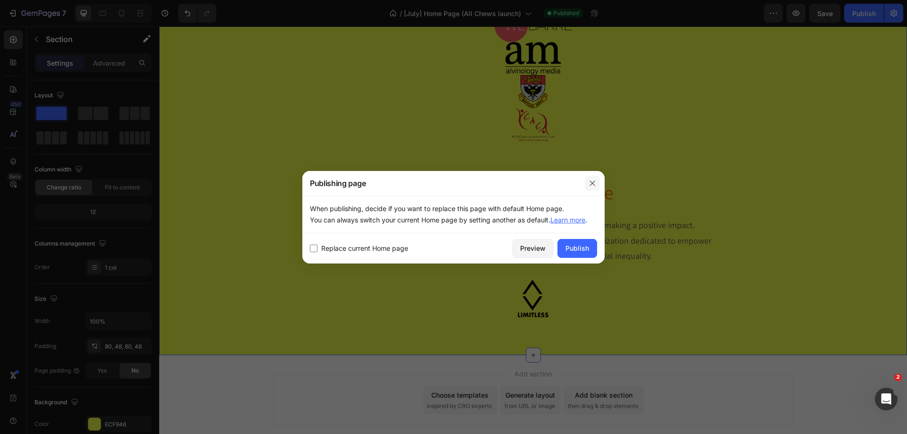
click at [591, 185] on icon "button" at bounding box center [593, 184] width 8 height 8
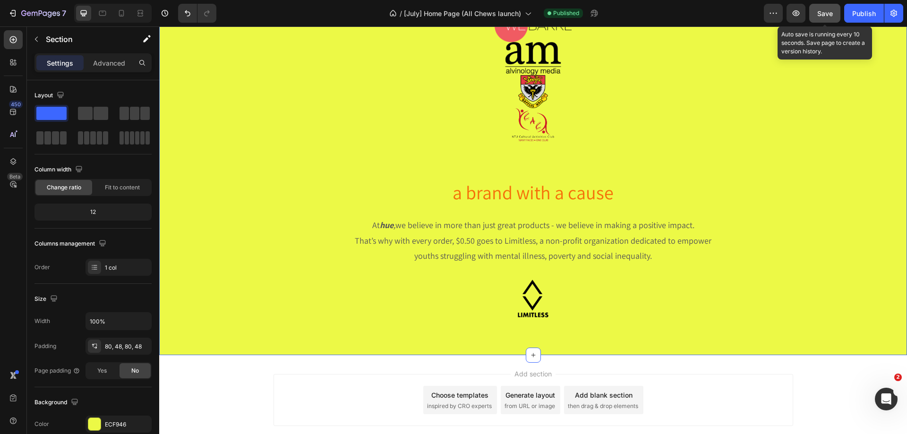
click at [822, 16] on span "Save" at bounding box center [826, 13] width 16 height 8
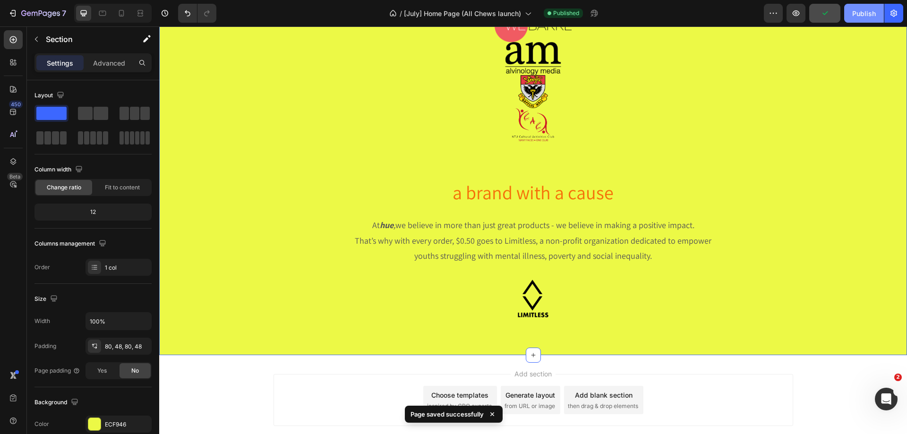
click at [865, 15] on div "Publish" at bounding box center [865, 14] width 24 height 10
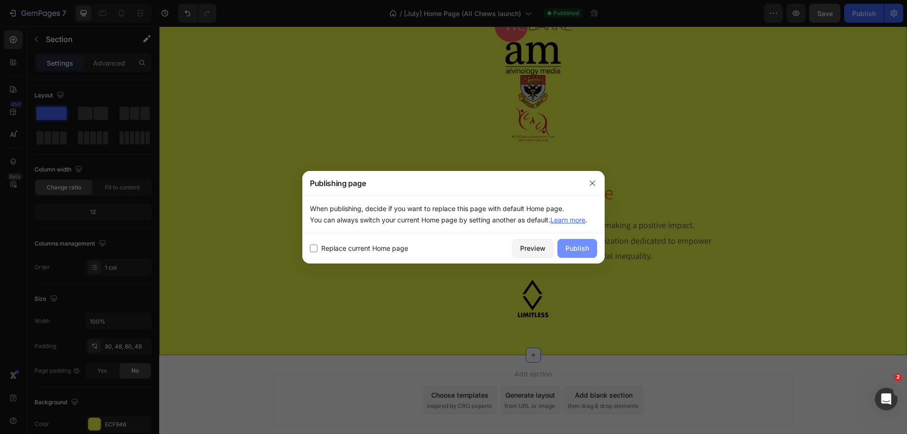
click at [582, 250] on div "Publish" at bounding box center [578, 248] width 24 height 10
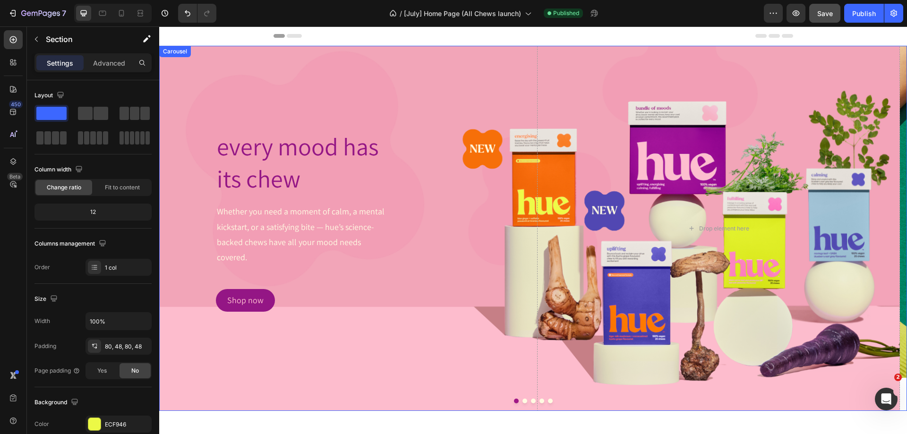
click at [523, 403] on button "Dot" at bounding box center [525, 401] width 5 height 5
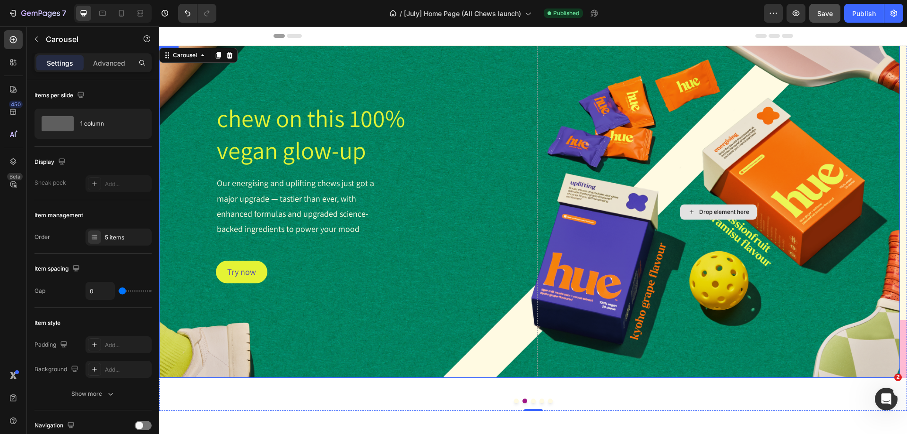
click at [816, 270] on div "Drop element here" at bounding box center [718, 212] width 363 height 332
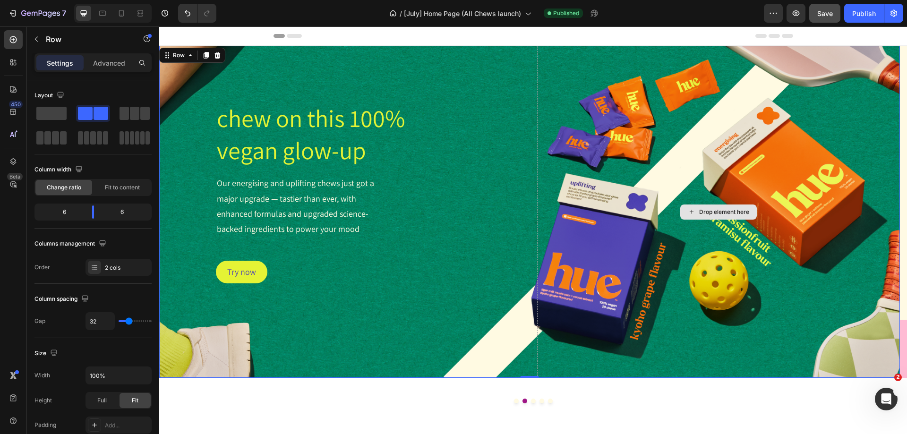
click at [893, 230] on div "Drop element here" at bounding box center [718, 212] width 363 height 332
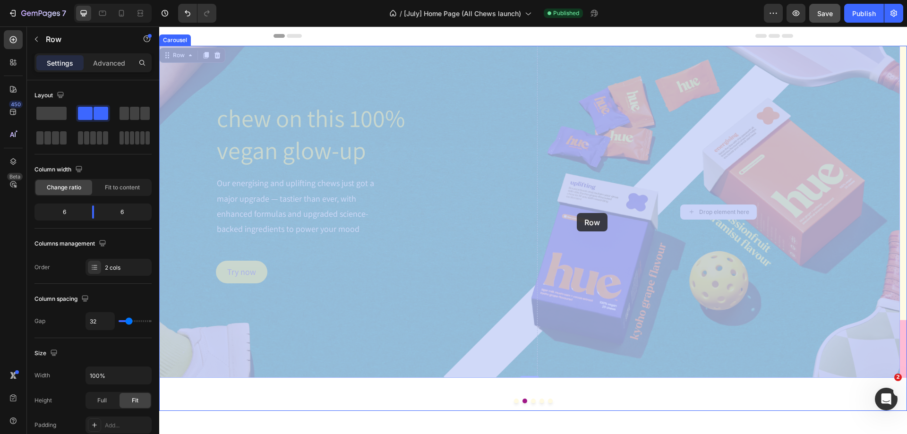
drag, startPoint x: 893, startPoint y: 230, endPoint x: 577, endPoint y: 213, distance: 316.1
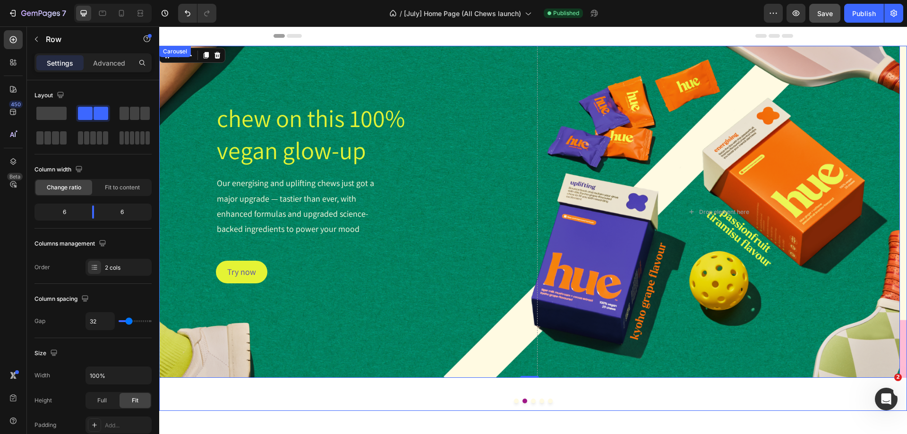
click at [529, 404] on div at bounding box center [533, 401] width 748 height 5
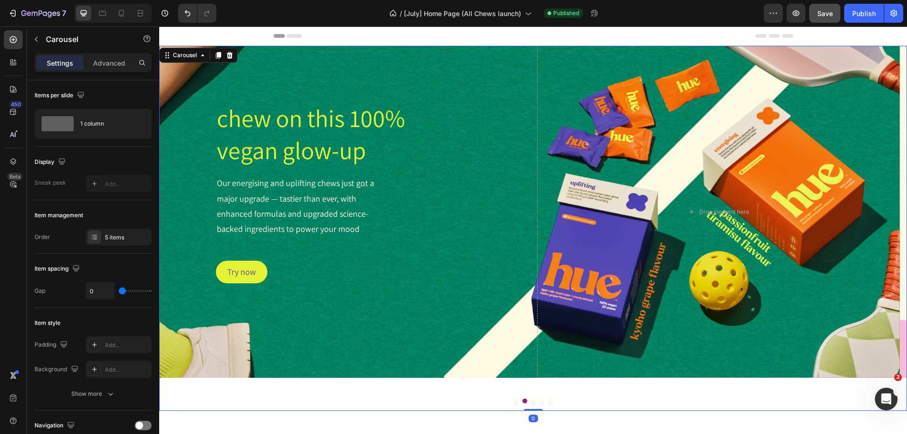
click at [531, 401] on button "Dot" at bounding box center [533, 401] width 5 height 5
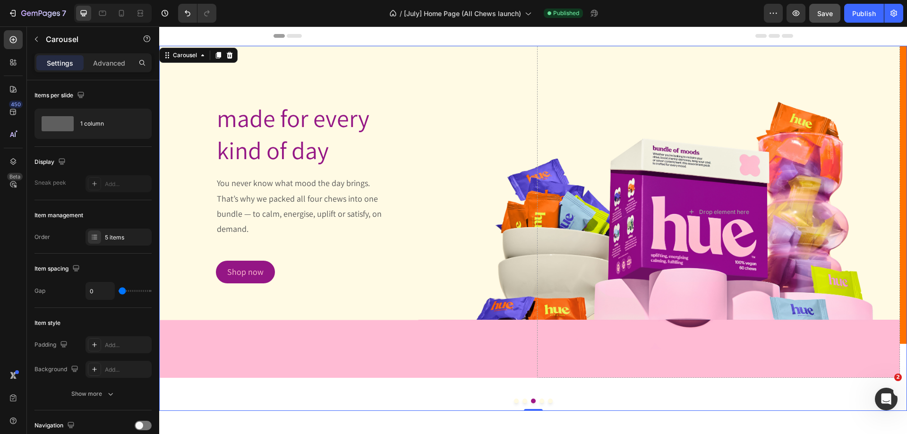
click at [540, 402] on button "Dot" at bounding box center [542, 401] width 5 height 5
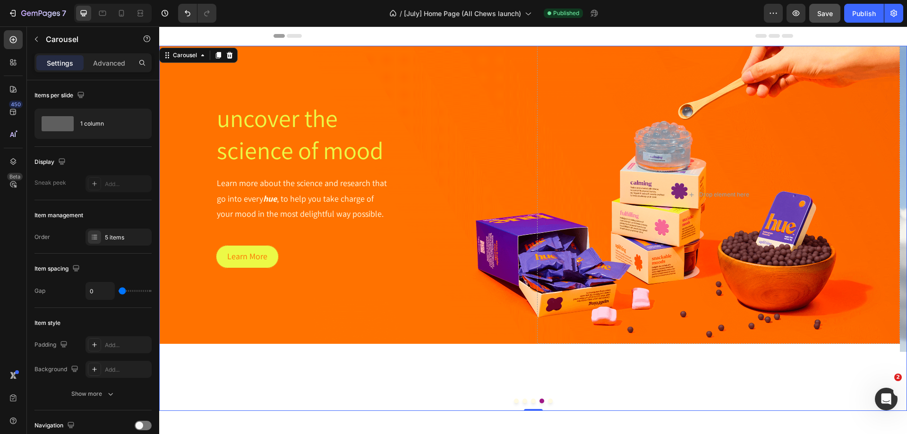
click at [550, 402] on div at bounding box center [533, 401] width 748 height 5
click at [543, 402] on div at bounding box center [533, 401] width 748 height 5
click at [549, 400] on button "Dot" at bounding box center [550, 401] width 5 height 5
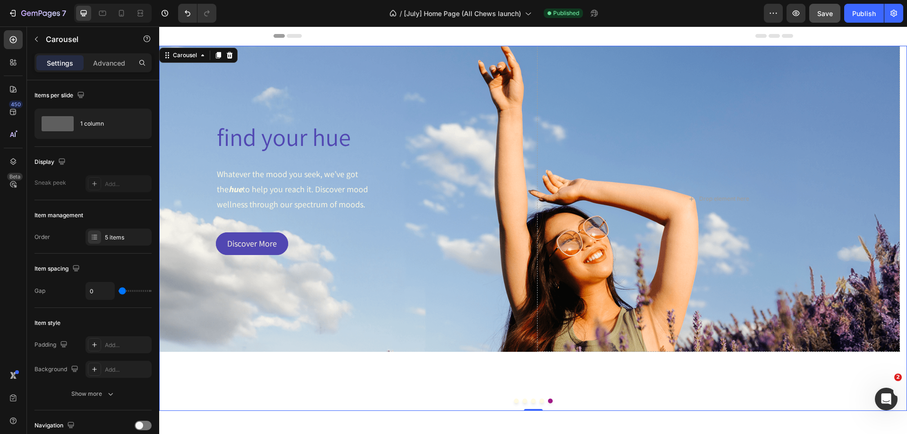
click at [517, 402] on div at bounding box center [533, 401] width 748 height 5
click at [514, 402] on button "Dot" at bounding box center [516, 401] width 5 height 5
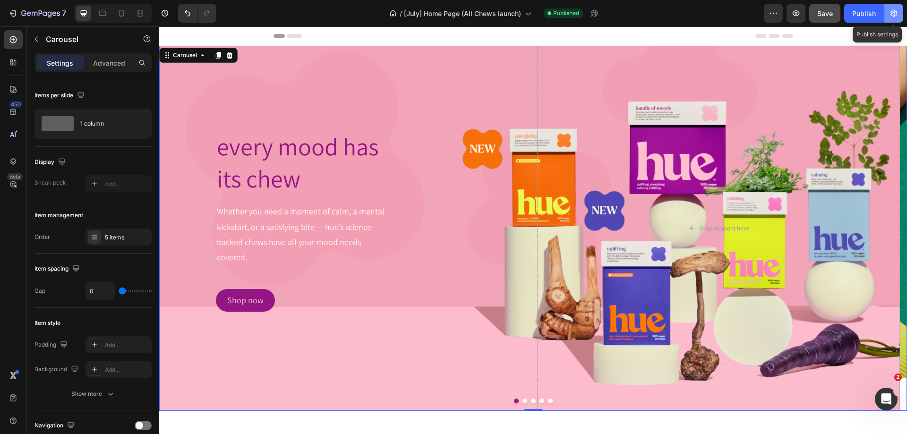
click at [896, 13] on icon "button" at bounding box center [893, 13] width 9 height 9
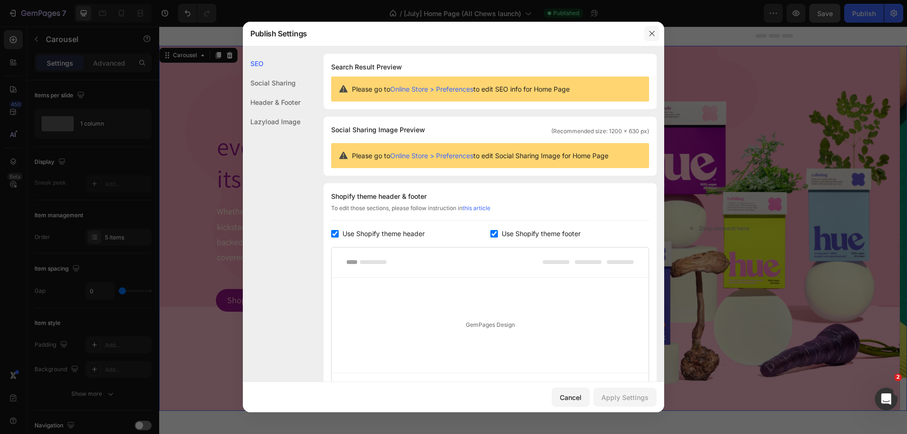
click at [650, 27] on button "button" at bounding box center [652, 33] width 15 height 15
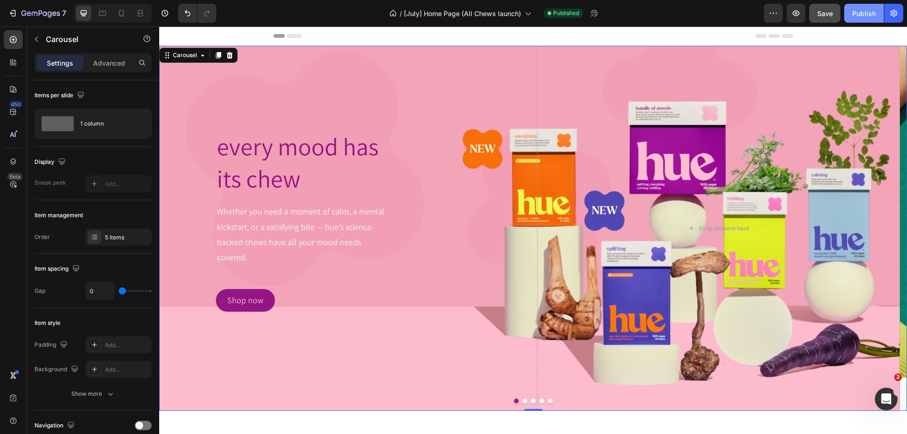
click at [849, 12] on button "Publish" at bounding box center [864, 13] width 40 height 19
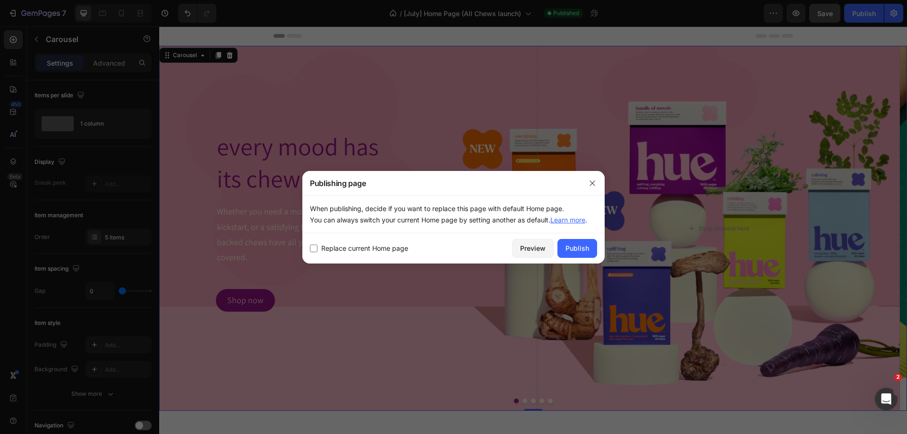
click at [325, 248] on span "Replace current Home page" at bounding box center [364, 248] width 87 height 11
checkbox input "true"
click at [571, 252] on div "Publish" at bounding box center [578, 248] width 24 height 10
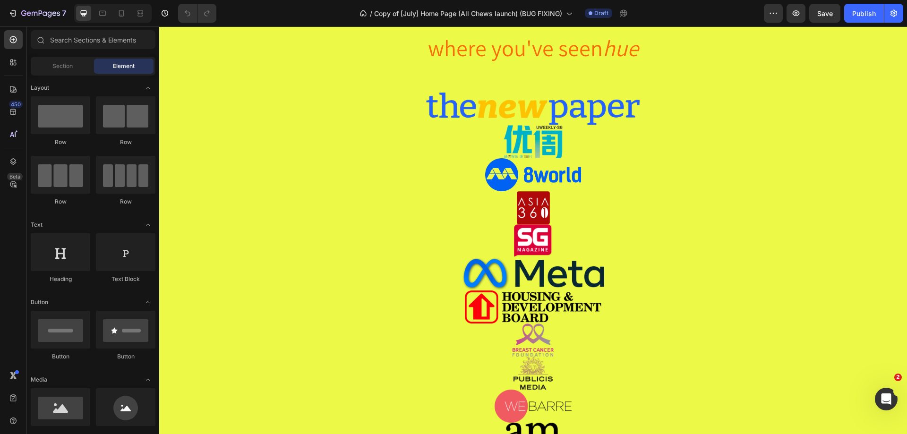
scroll to position [1661, 0]
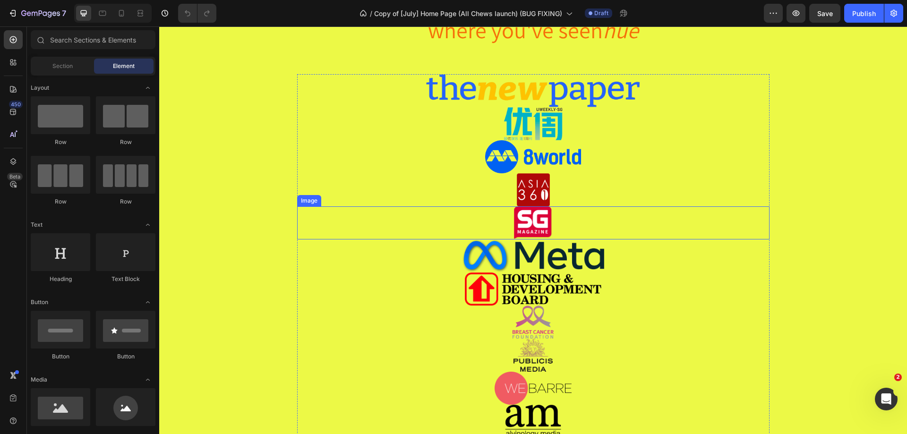
click at [483, 223] on img at bounding box center [533, 223] width 473 height 33
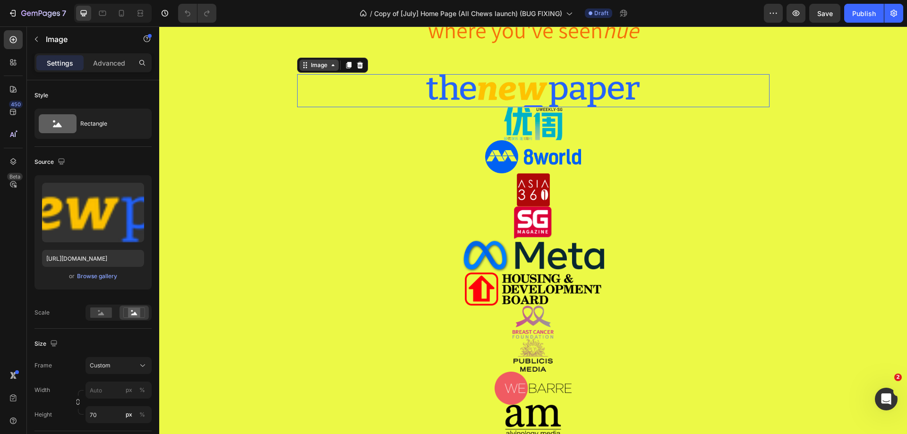
click at [329, 69] on div "Image" at bounding box center [319, 65] width 39 height 11
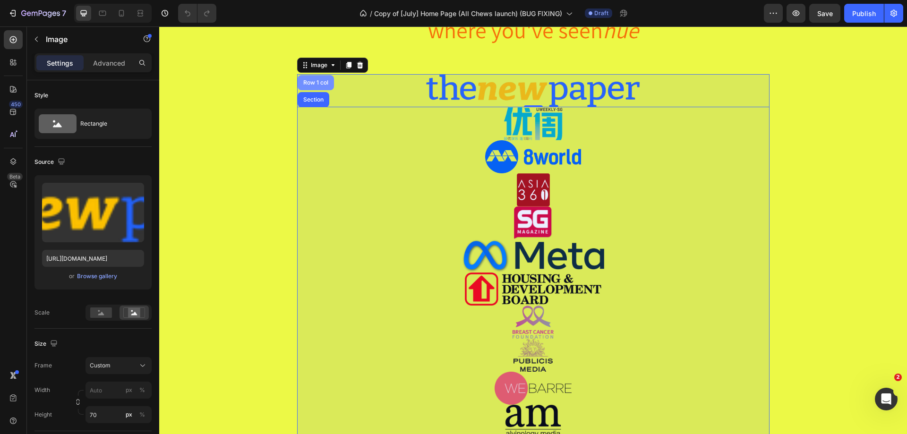
click at [316, 82] on div "Row 1 col" at bounding box center [316, 83] width 29 height 6
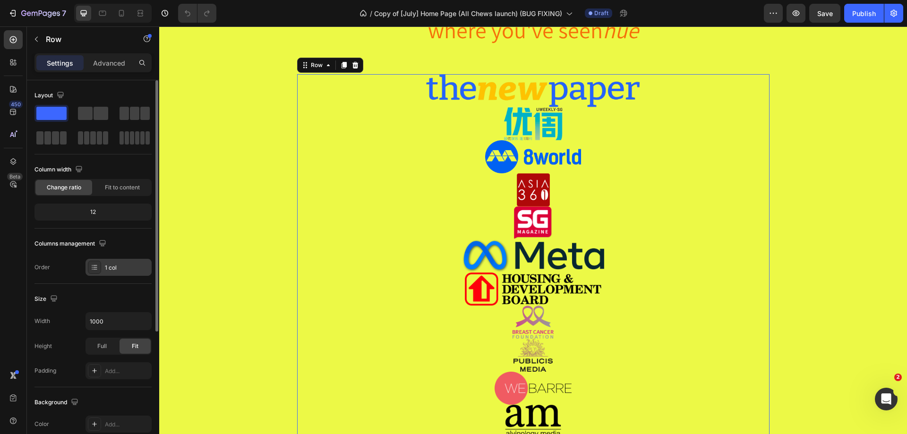
click at [118, 265] on div "1 col" at bounding box center [127, 268] width 44 height 9
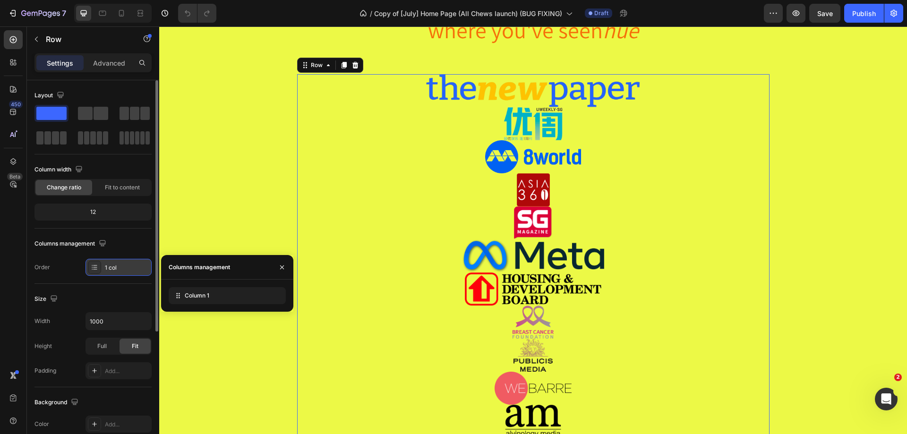
click at [118, 265] on div "1 col" at bounding box center [127, 268] width 44 height 9
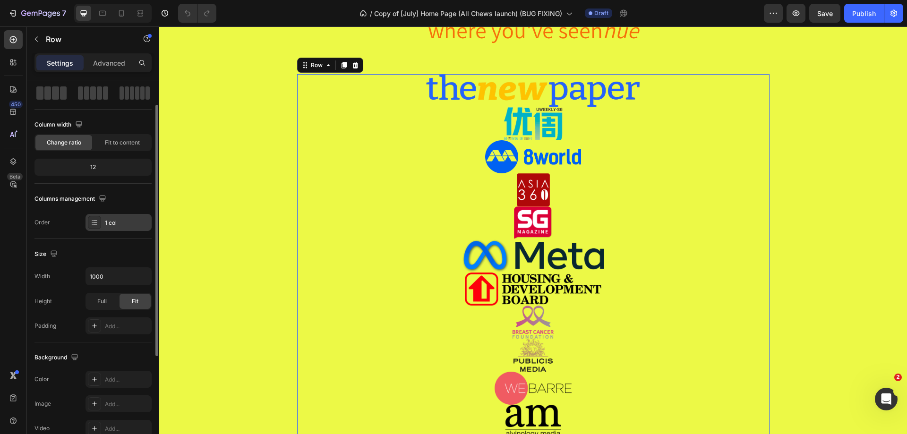
scroll to position [0, 0]
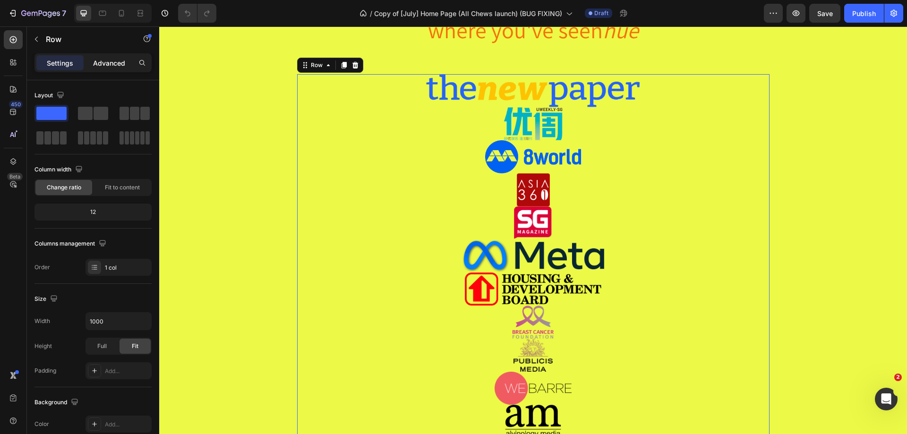
click at [108, 61] on p "Advanced" at bounding box center [109, 63] width 32 height 10
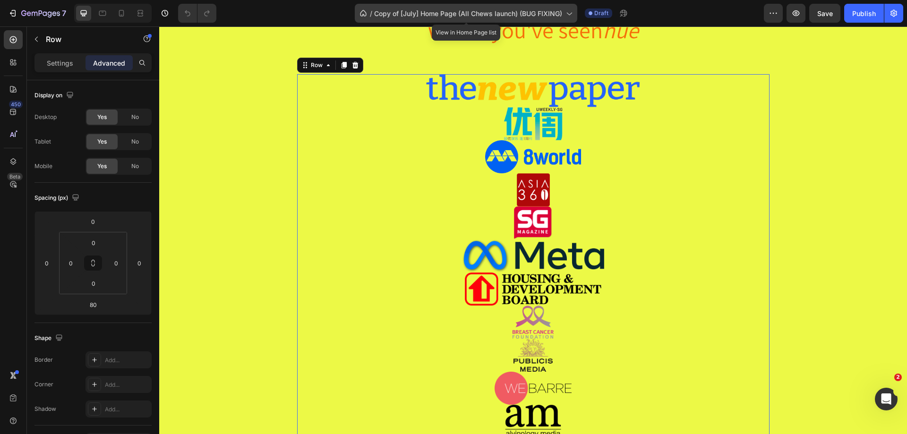
click at [463, 9] on span "Copy of [July] Home Page (All Chews launch) (BUG FIXING)" at bounding box center [468, 14] width 188 height 10
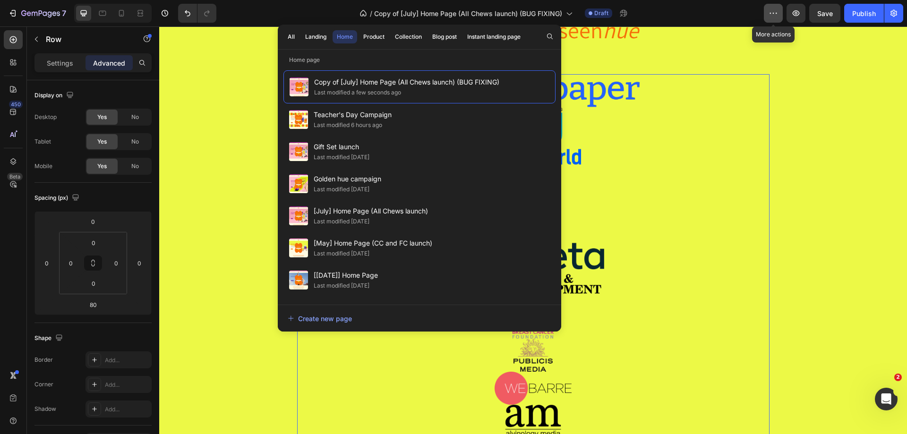
click at [777, 14] on icon "button" at bounding box center [773, 13] width 9 height 9
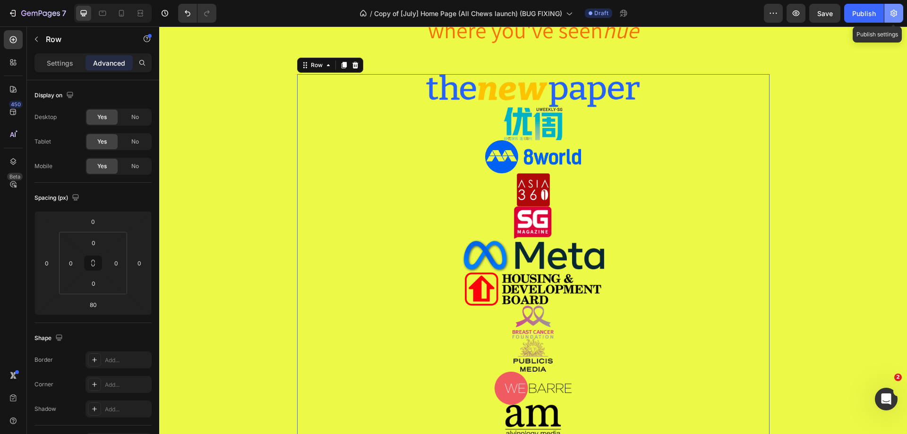
click at [897, 12] on icon "button" at bounding box center [894, 13] width 7 height 7
click at [897, 0] on body "7 Version history / Copy of [July] Home Page (All Chews launch) (BUG FIXING) Dr…" at bounding box center [453, 0] width 907 height 0
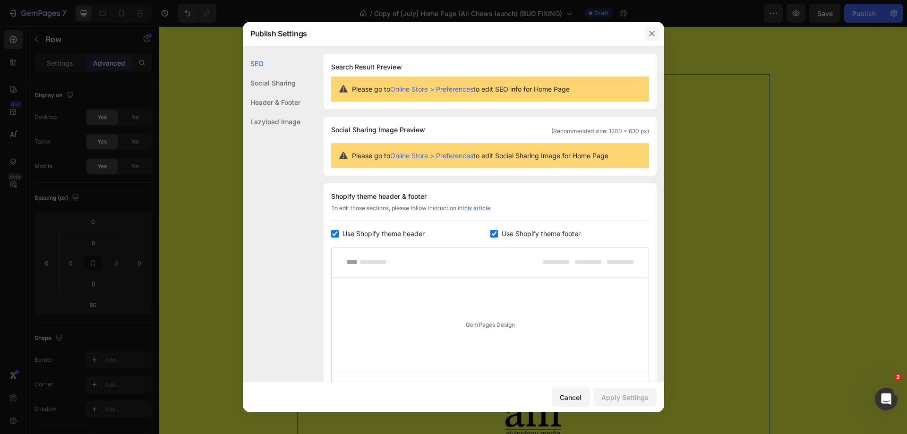
click at [652, 34] on icon "button" at bounding box center [652, 34] width 8 height 8
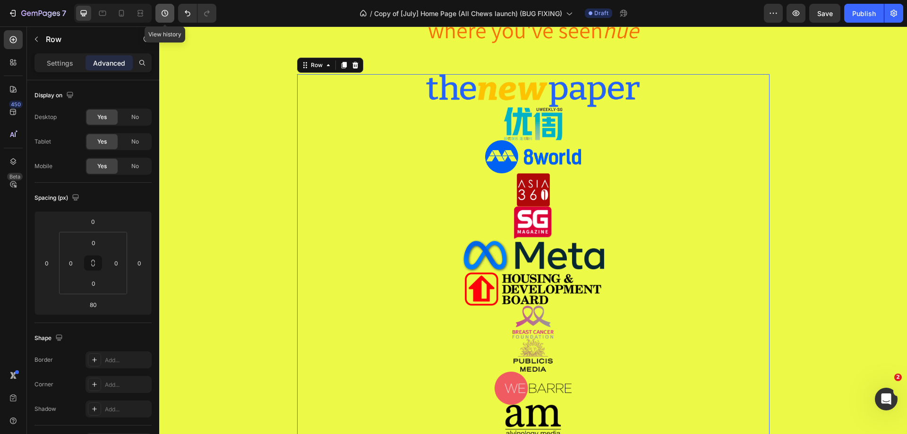
click at [165, 10] on icon "button" at bounding box center [165, 13] width 7 height 7
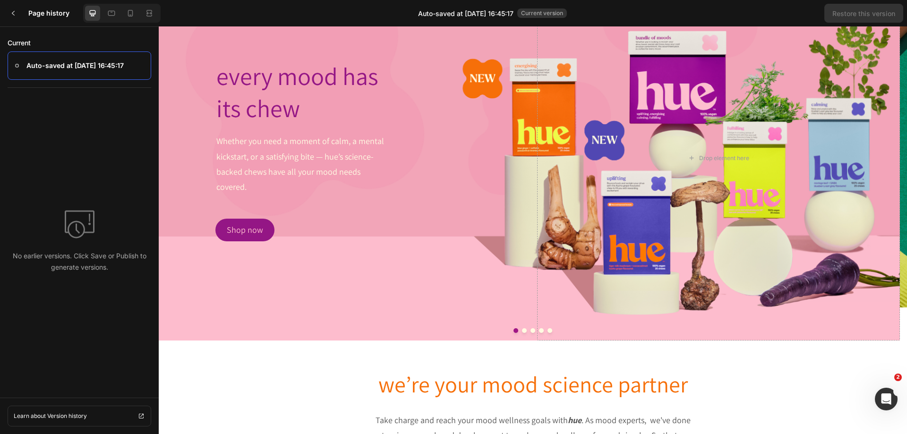
scroll to position [52, 0]
click at [10, 16] on icon at bounding box center [13, 13] width 8 height 8
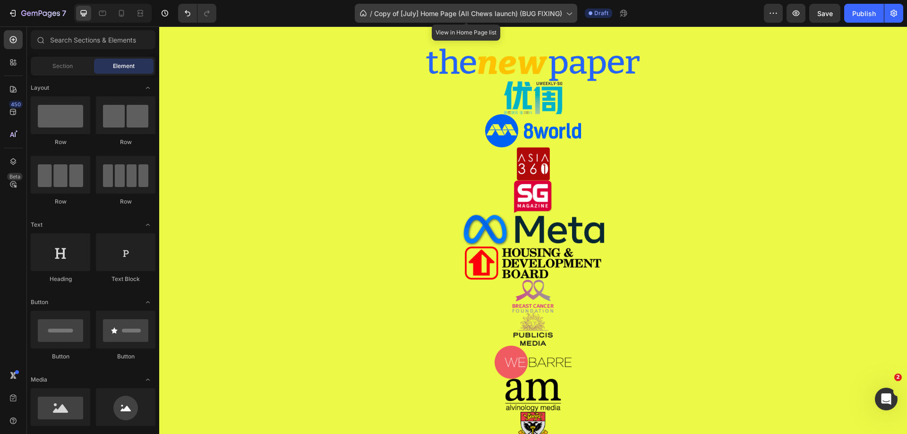
scroll to position [1687, 0]
click at [398, 9] on span "Copy of [July] Home Page (All Chews launch) (BUG FIXING)" at bounding box center [468, 14] width 188 height 10
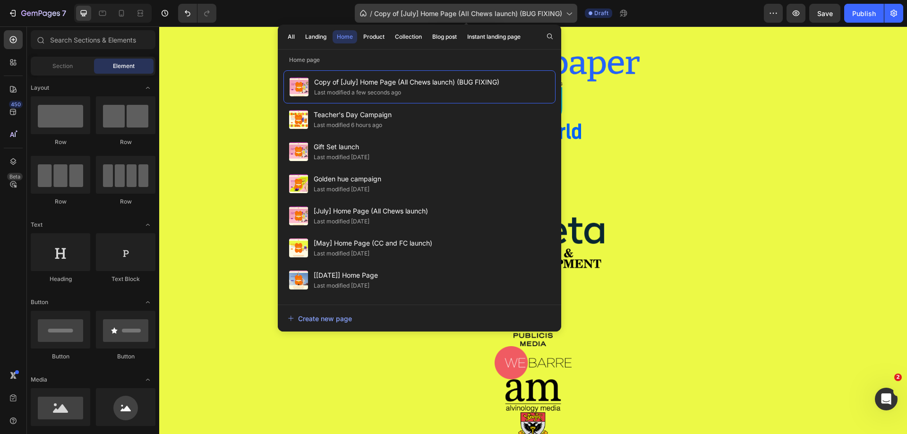
click at [398, 9] on span "Copy of [July] Home Page (All Chews launch) (BUG FIXING)" at bounding box center [468, 14] width 188 height 10
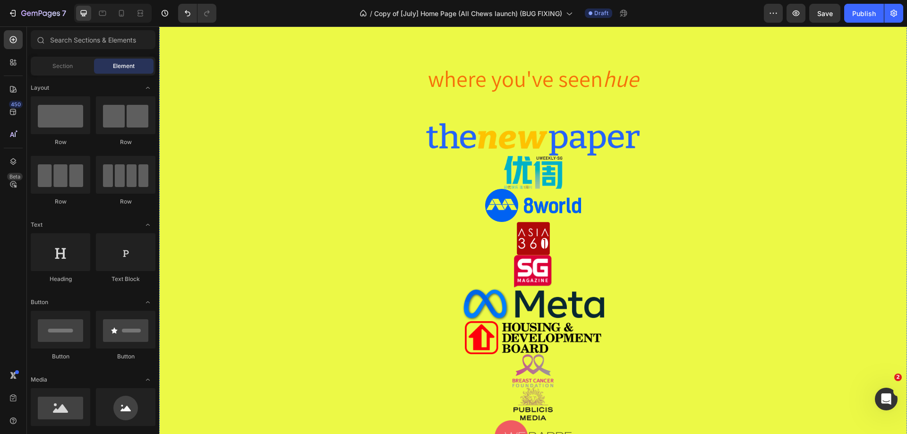
scroll to position [1613, 0]
click at [299, 117] on div "Image" at bounding box center [309, 116] width 20 height 9
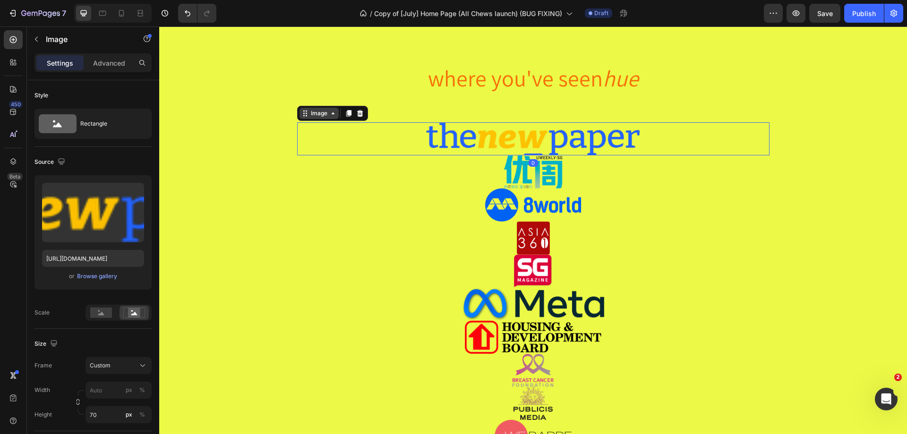
click at [302, 117] on icon at bounding box center [306, 114] width 8 height 8
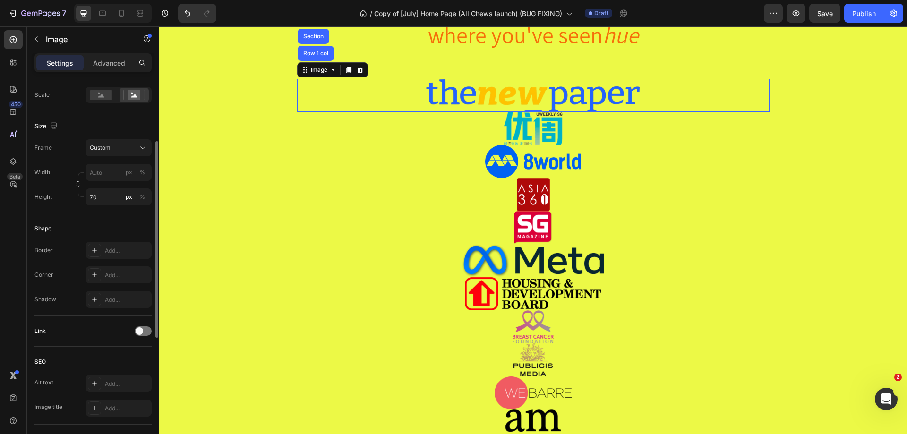
scroll to position [0, 0]
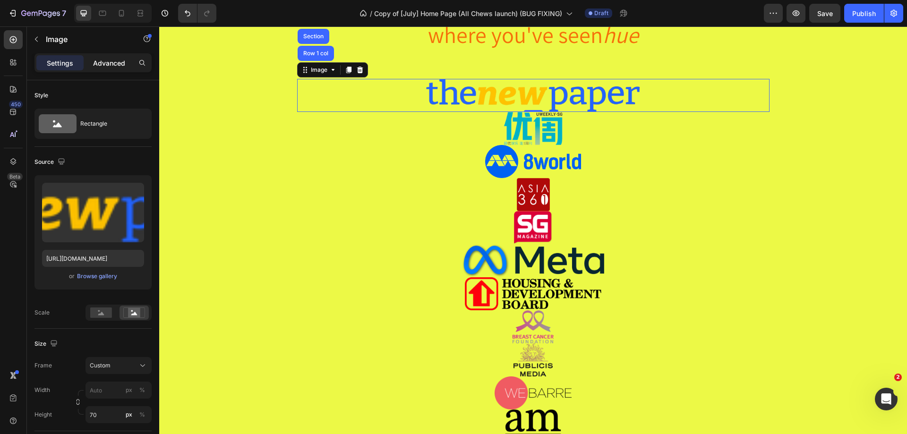
click at [102, 62] on p "Advanced" at bounding box center [109, 63] width 32 height 10
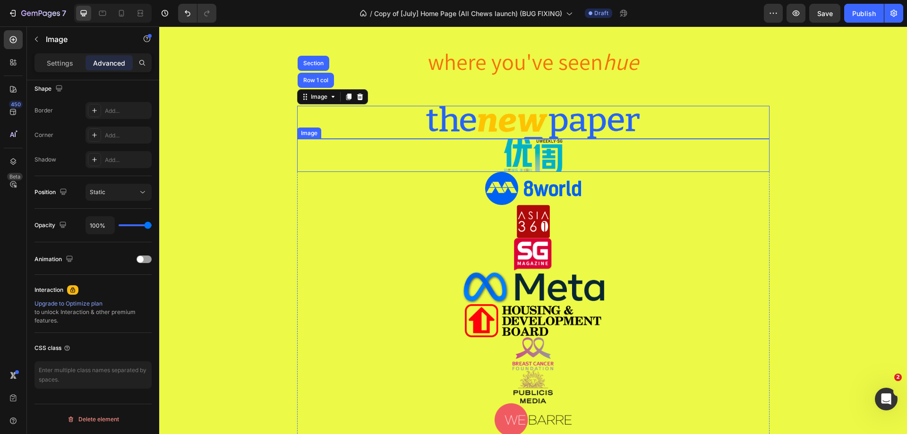
scroll to position [1629, 0]
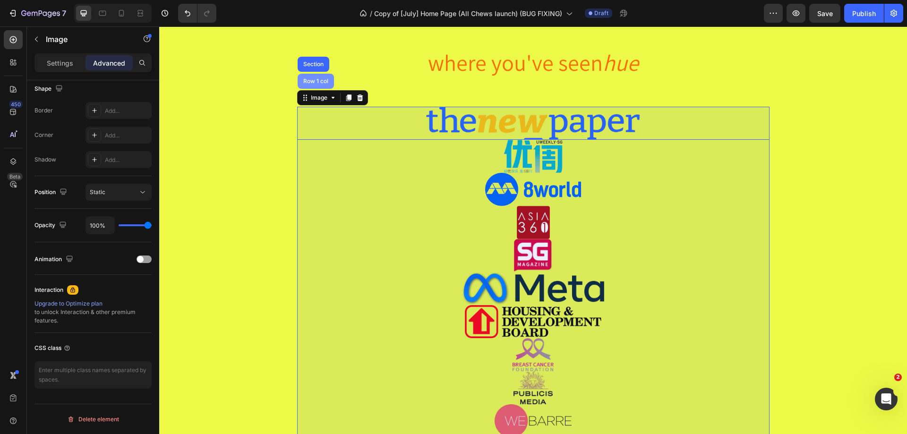
click at [302, 77] on div "Row 1 col" at bounding box center [316, 81] width 36 height 15
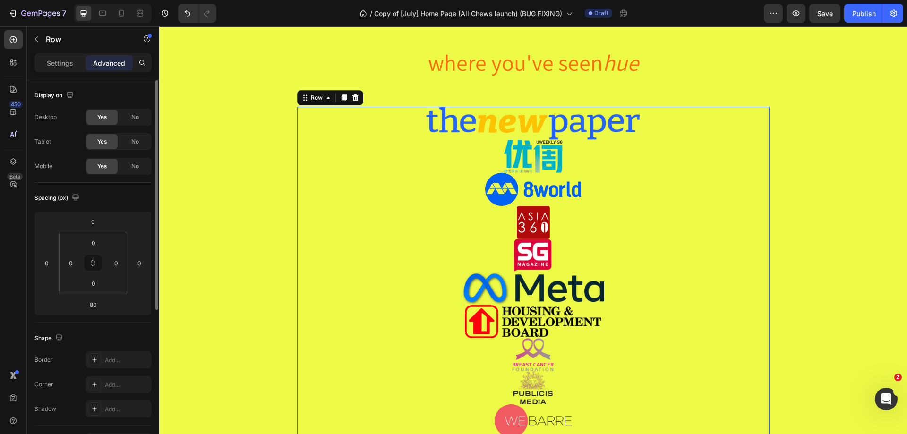
scroll to position [250, 0]
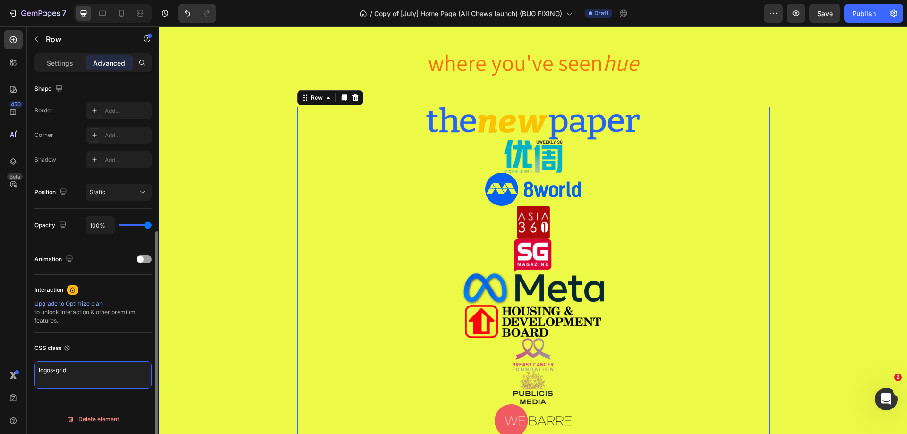
click at [79, 387] on textarea "logos-grid" at bounding box center [92, 375] width 117 height 27
